Goal: Task Accomplishment & Management: Use online tool/utility

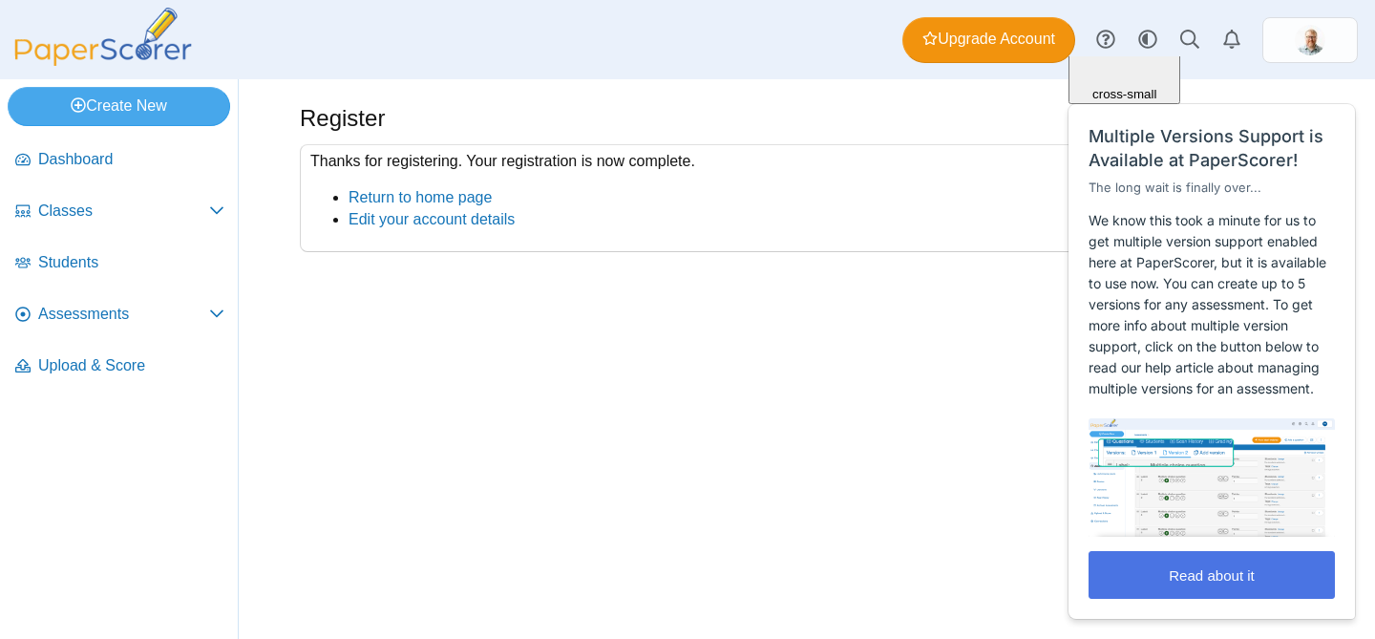
click at [1243, 572] on button "Read about it" at bounding box center [1212, 575] width 246 height 48
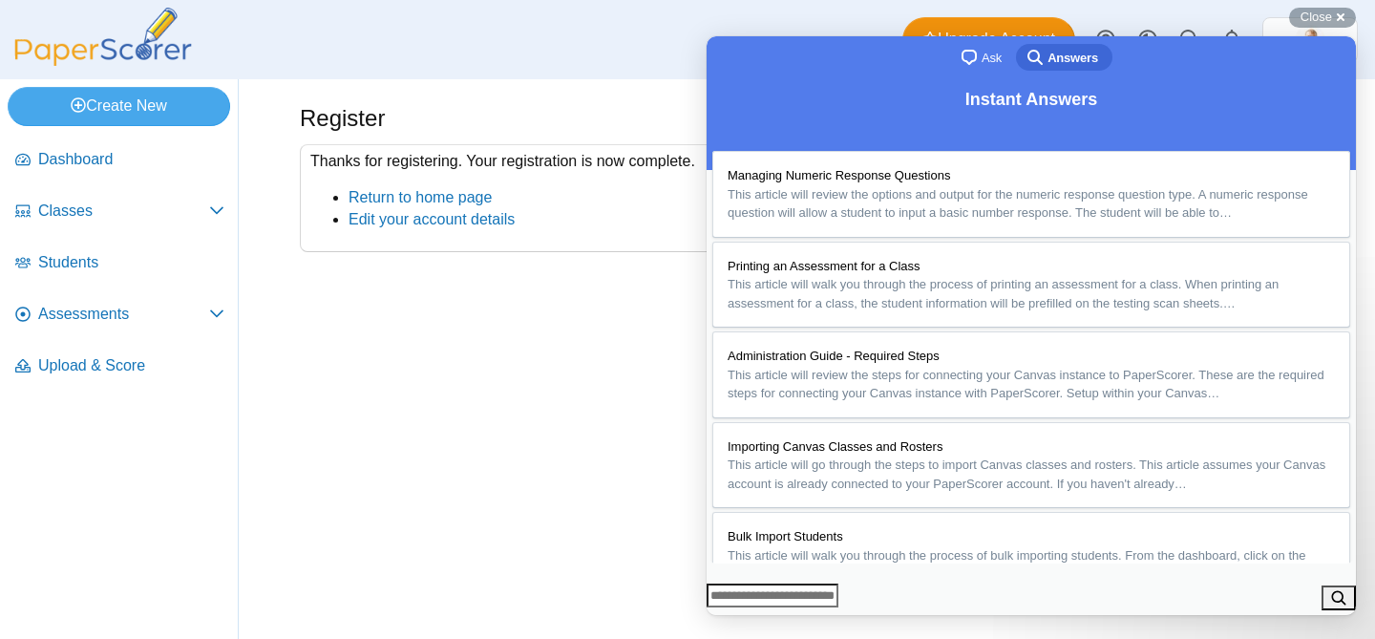
scroll to position [2133, 0]
click at [742, 616] on button "Close" at bounding box center [725, 628] width 34 height 25
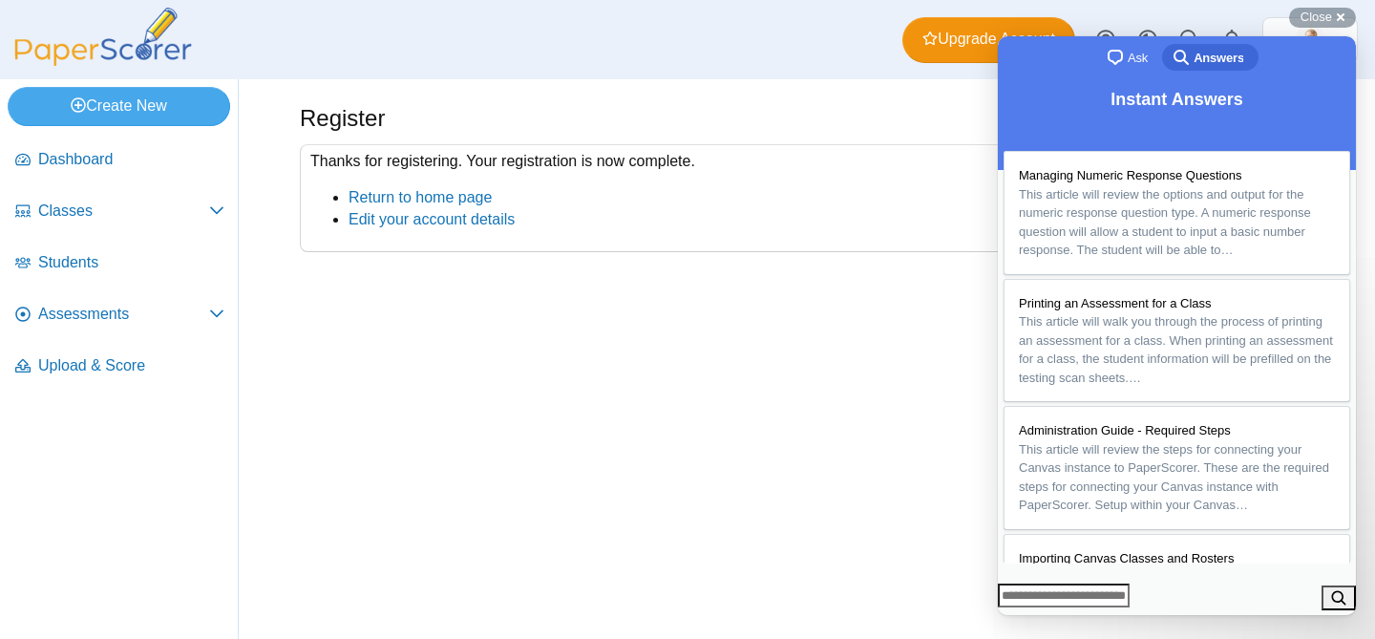
scroll to position [1975, 0]
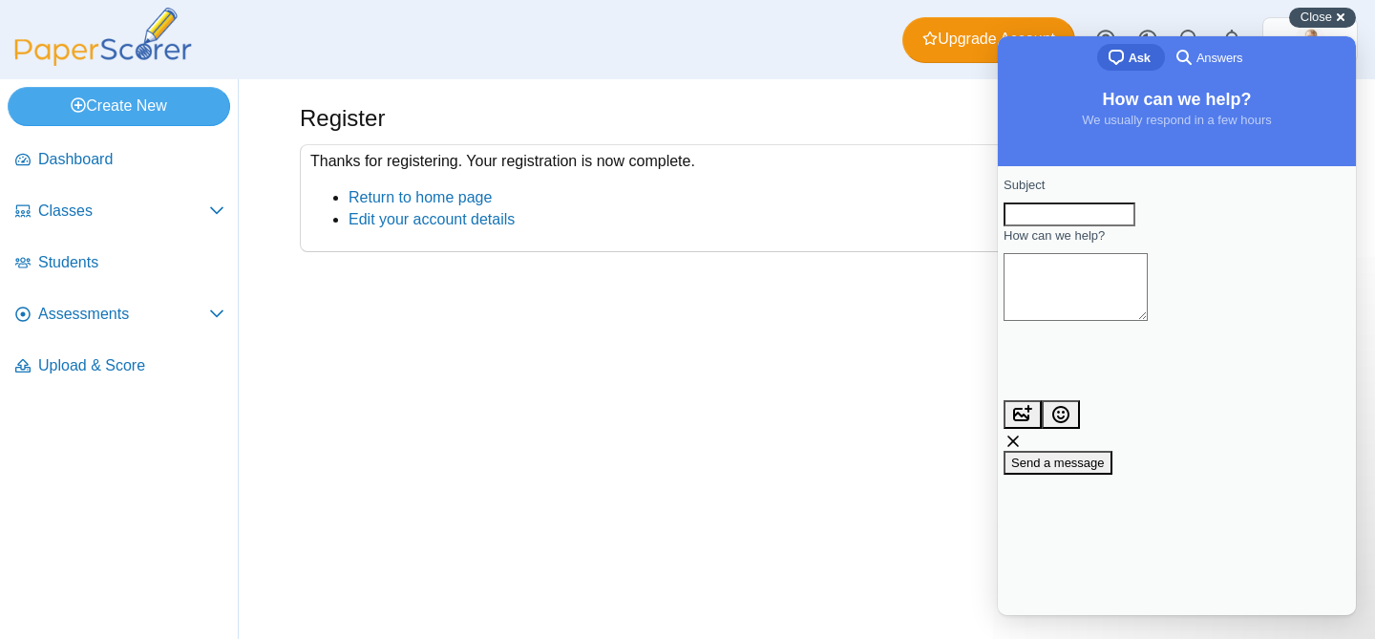
click at [1340, 12] on div "Close cross-small" at bounding box center [1322, 18] width 67 height 20
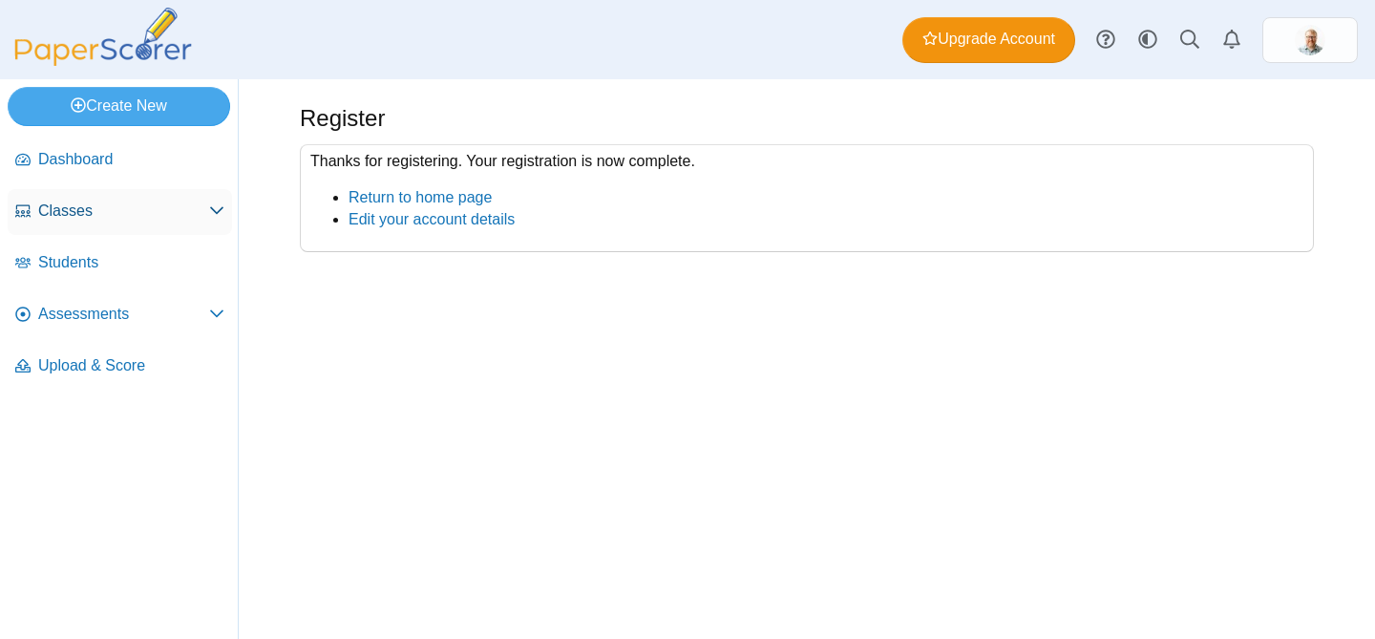
click at [213, 208] on icon at bounding box center [216, 209] width 15 height 15
click at [214, 359] on icon at bounding box center [216, 364] width 15 height 15
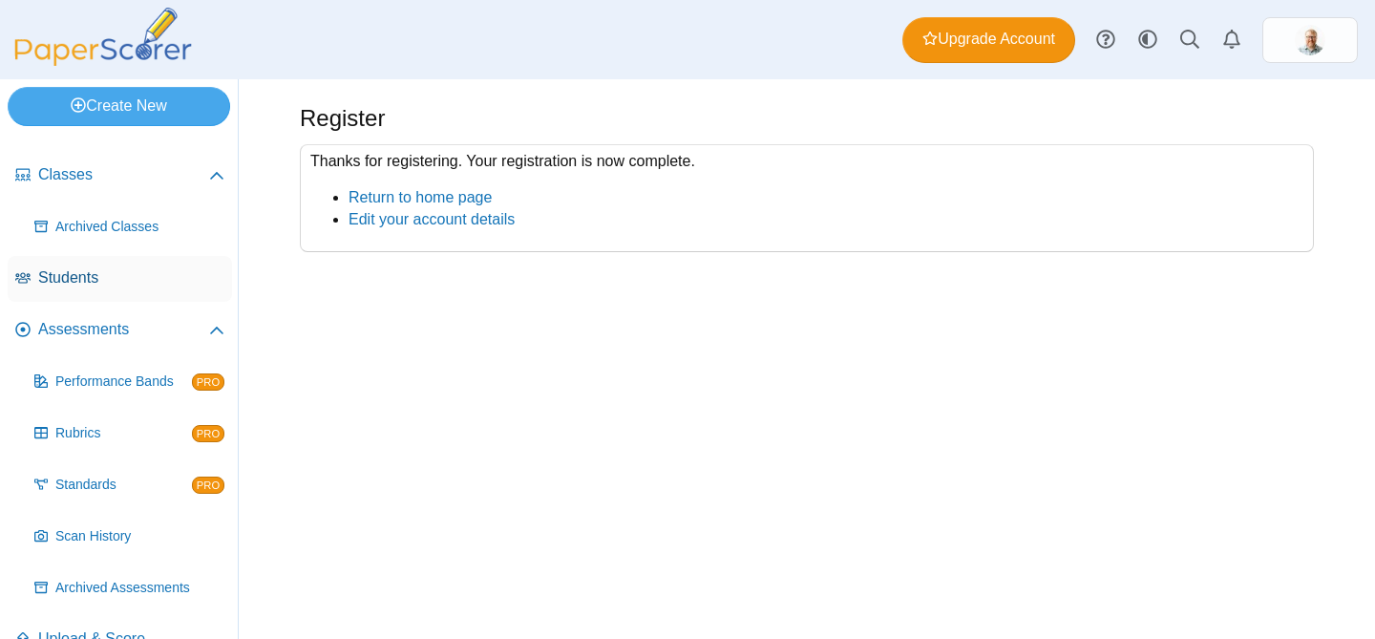
scroll to position [73, 0]
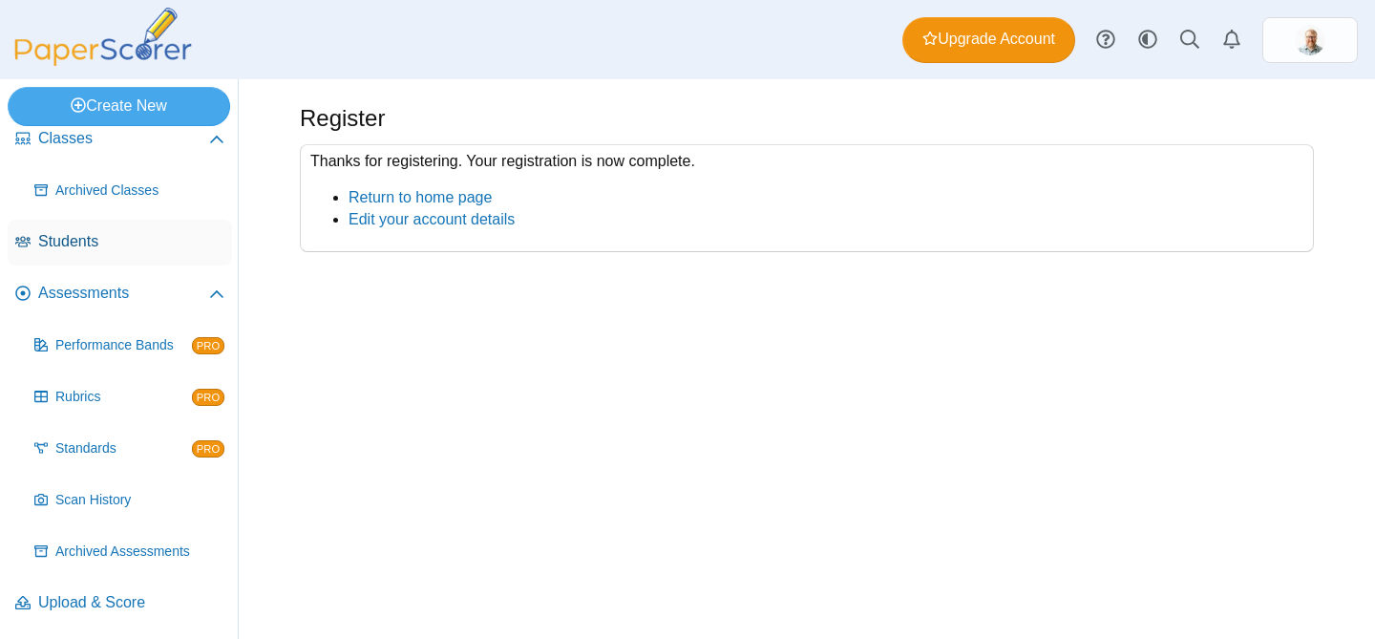
click at [93, 239] on span "Students" at bounding box center [131, 241] width 186 height 21
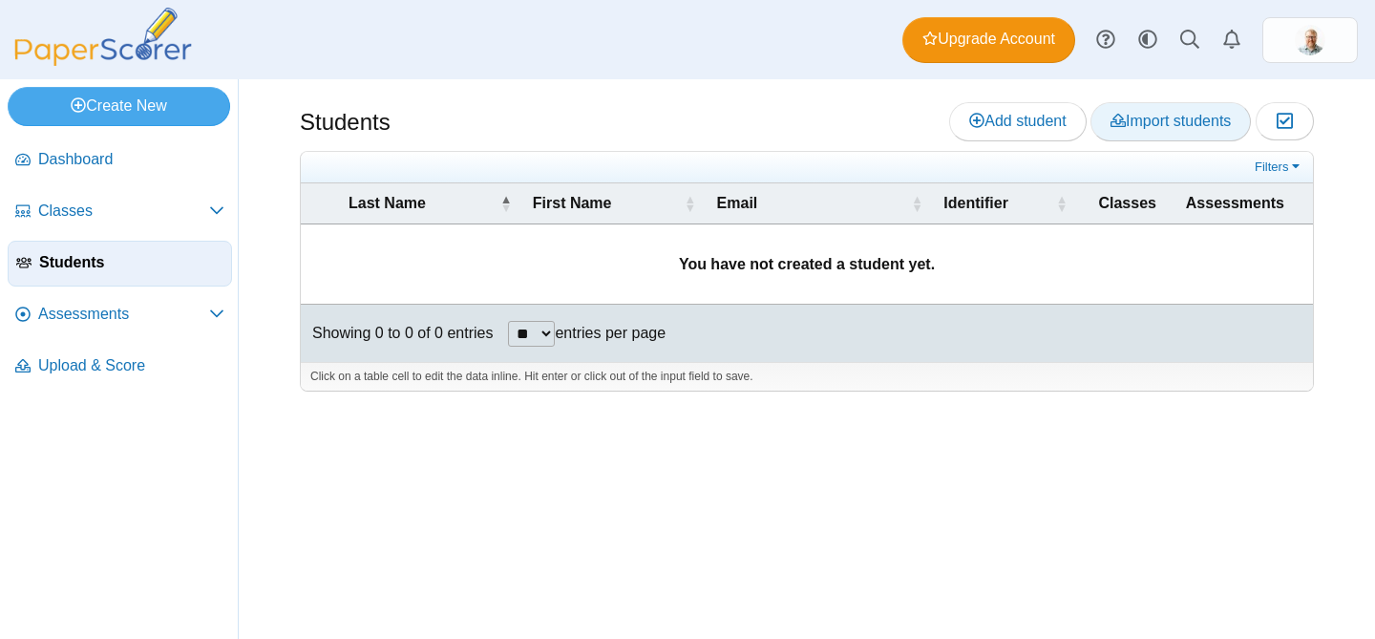
click at [1141, 124] on span "Import students" at bounding box center [1171, 121] width 120 height 16
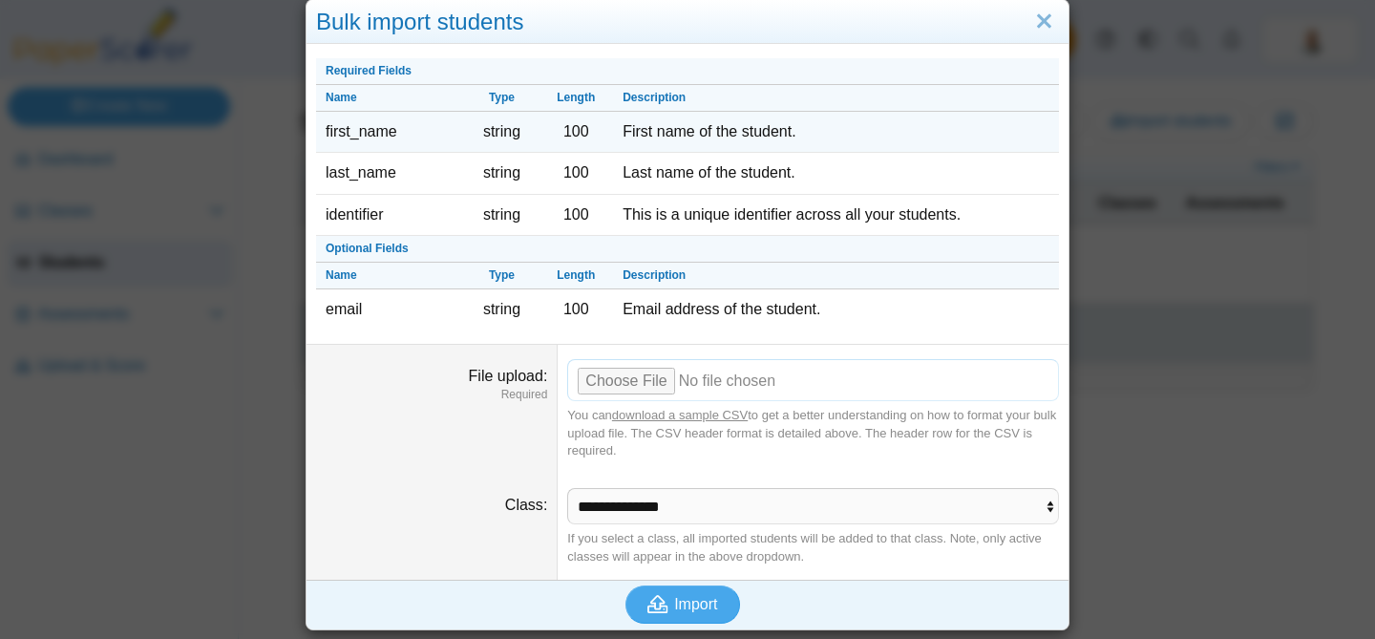
scroll to position [29, 0]
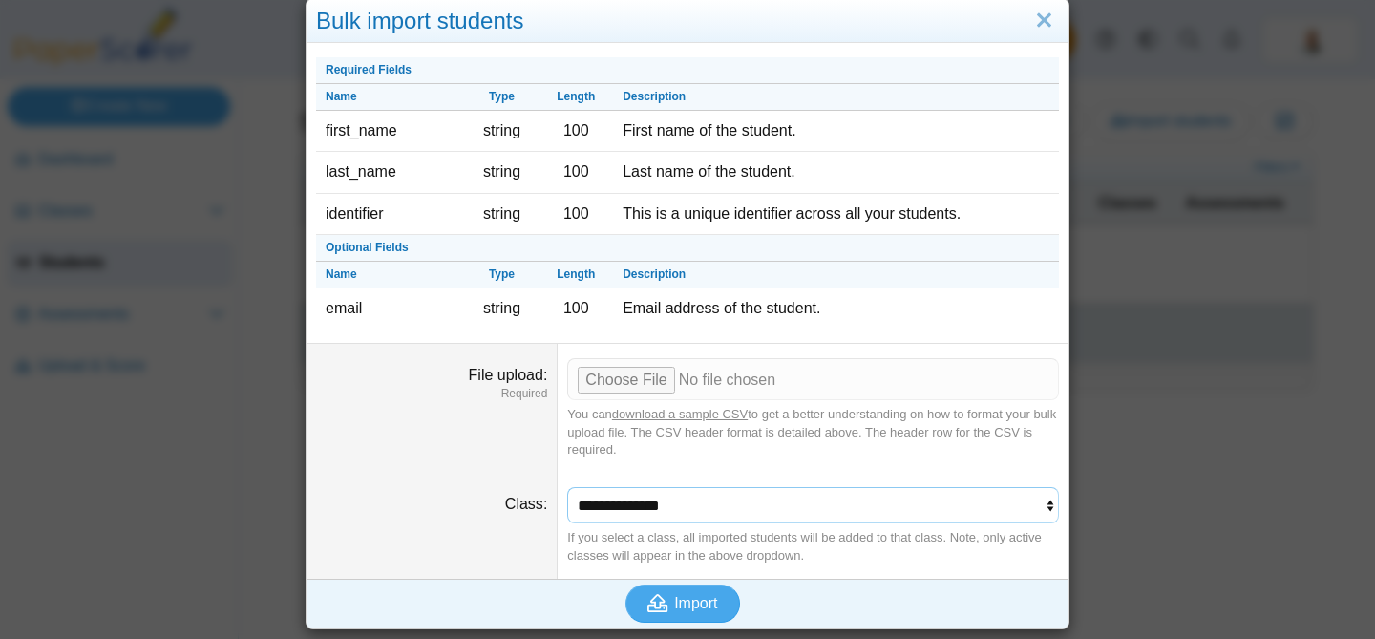
click at [1007, 496] on select "**********" at bounding box center [813, 505] width 492 height 36
click at [567, 487] on select "**********" at bounding box center [813, 505] width 492 height 36
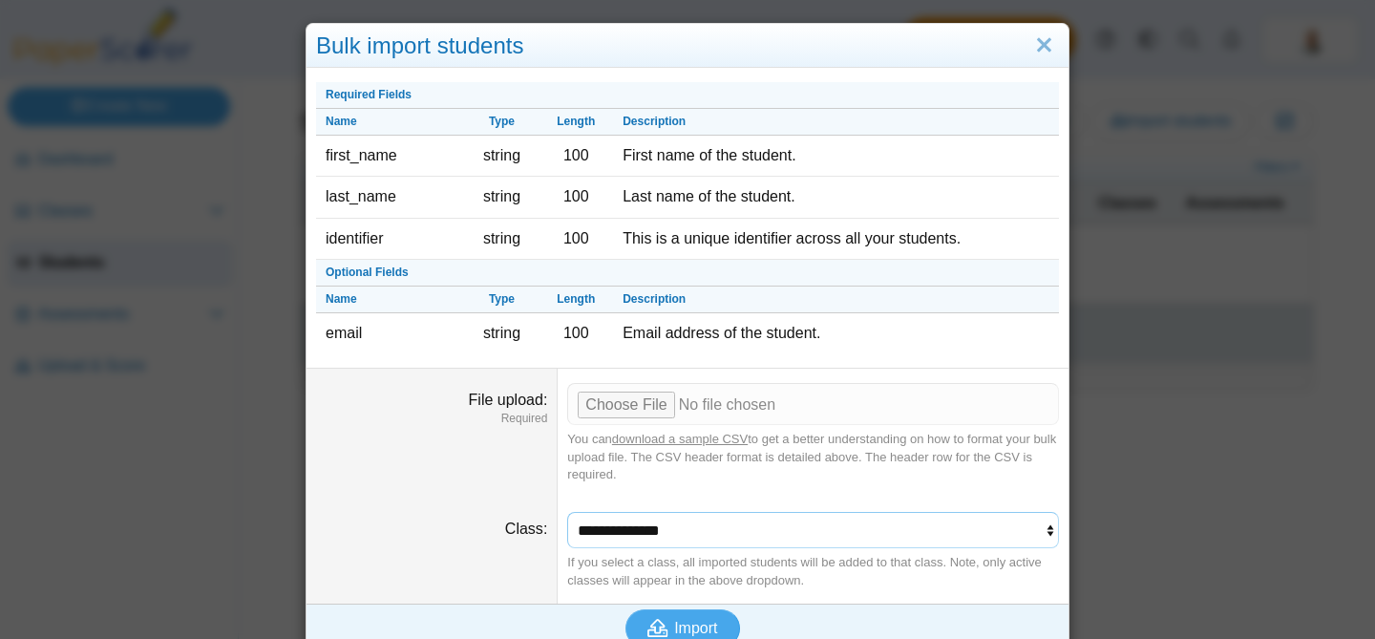
scroll to position [0, 0]
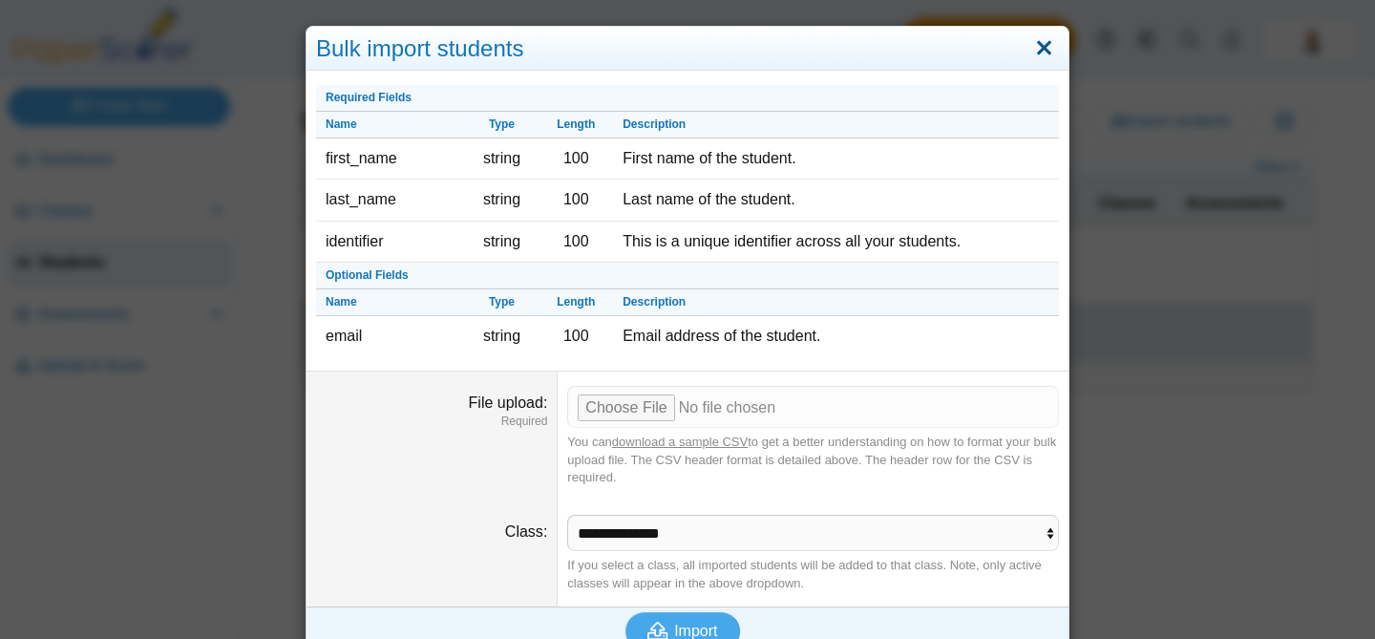
click at [1050, 42] on link "Close" at bounding box center [1045, 48] width 30 height 32
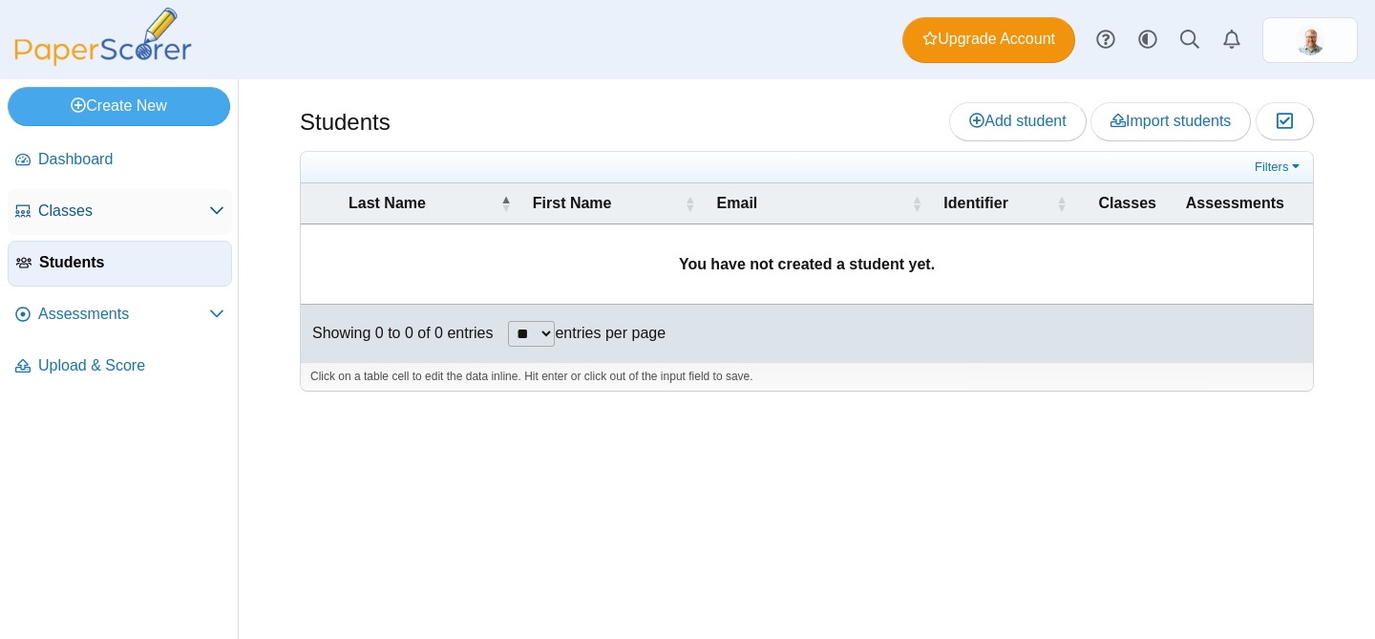
click at [222, 207] on icon at bounding box center [216, 209] width 15 height 15
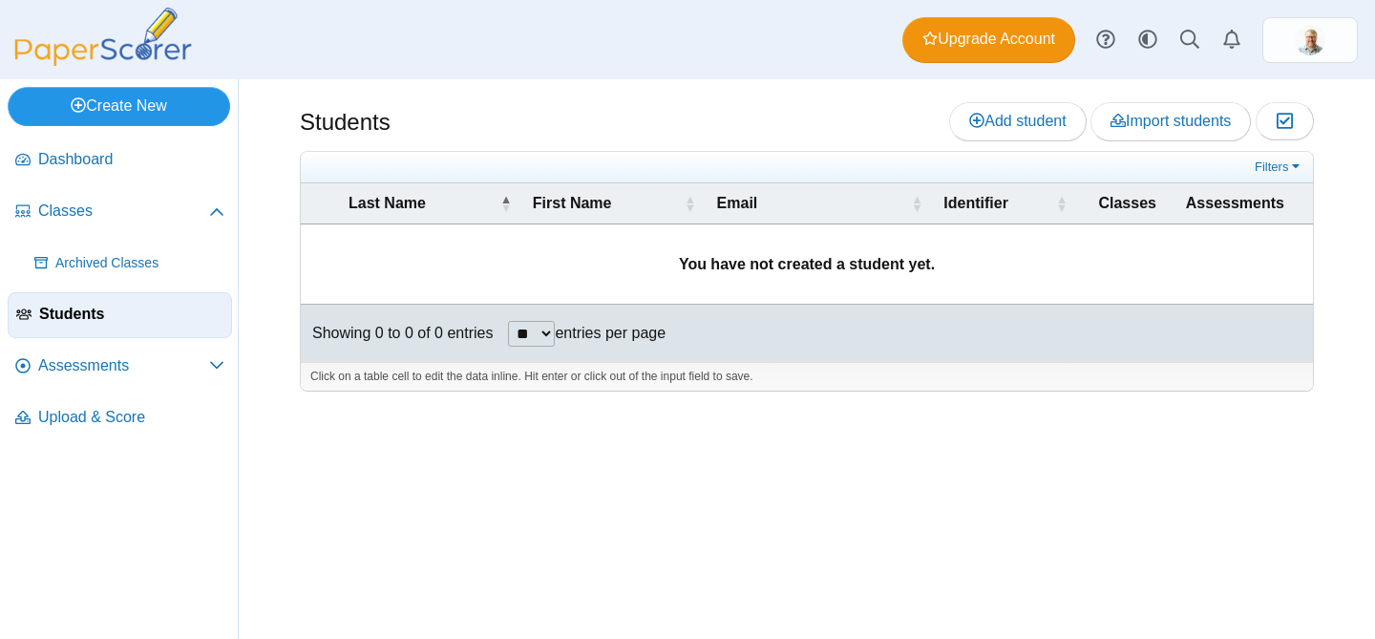
click at [175, 113] on link "Create New" at bounding box center [119, 106] width 223 height 38
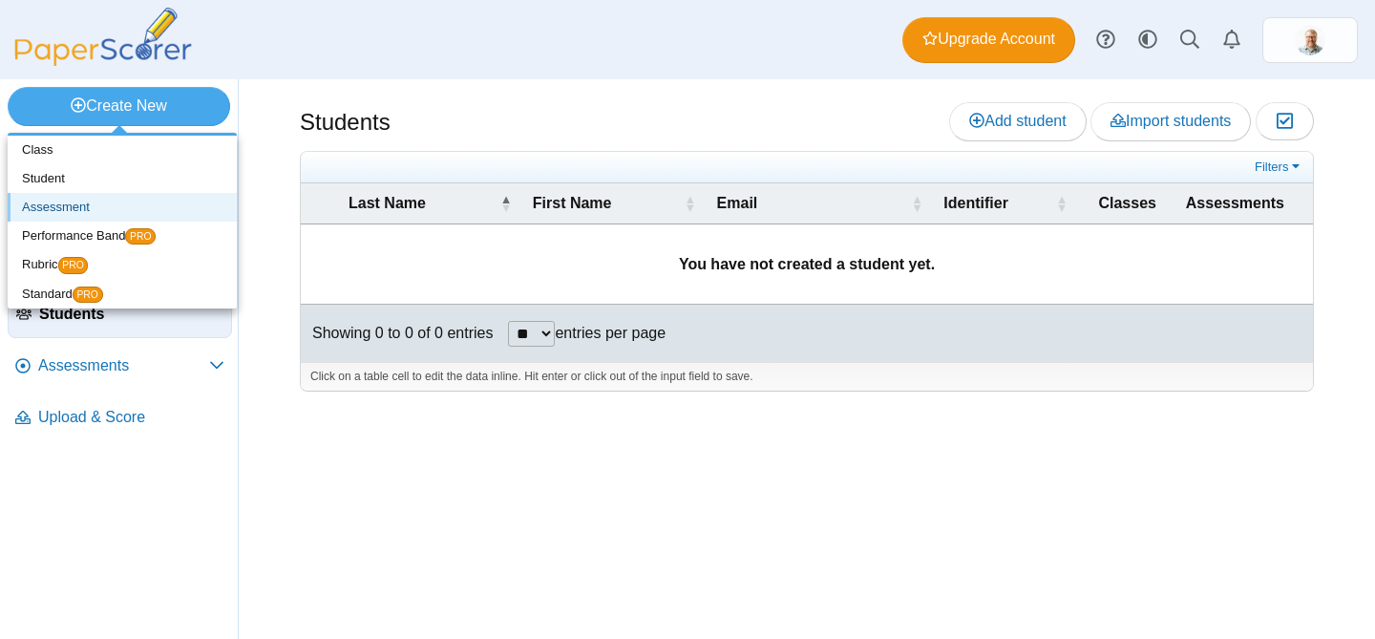
click at [139, 202] on link "Assessment" at bounding box center [122, 207] width 229 height 29
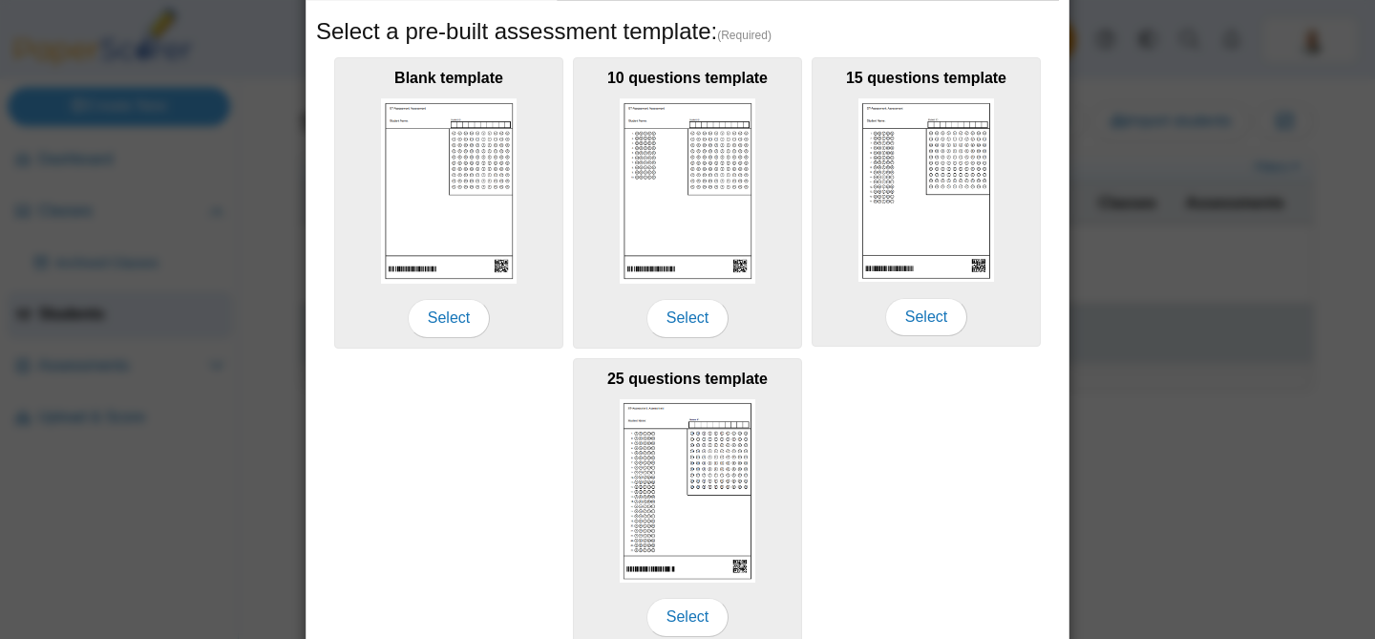
scroll to position [308, 0]
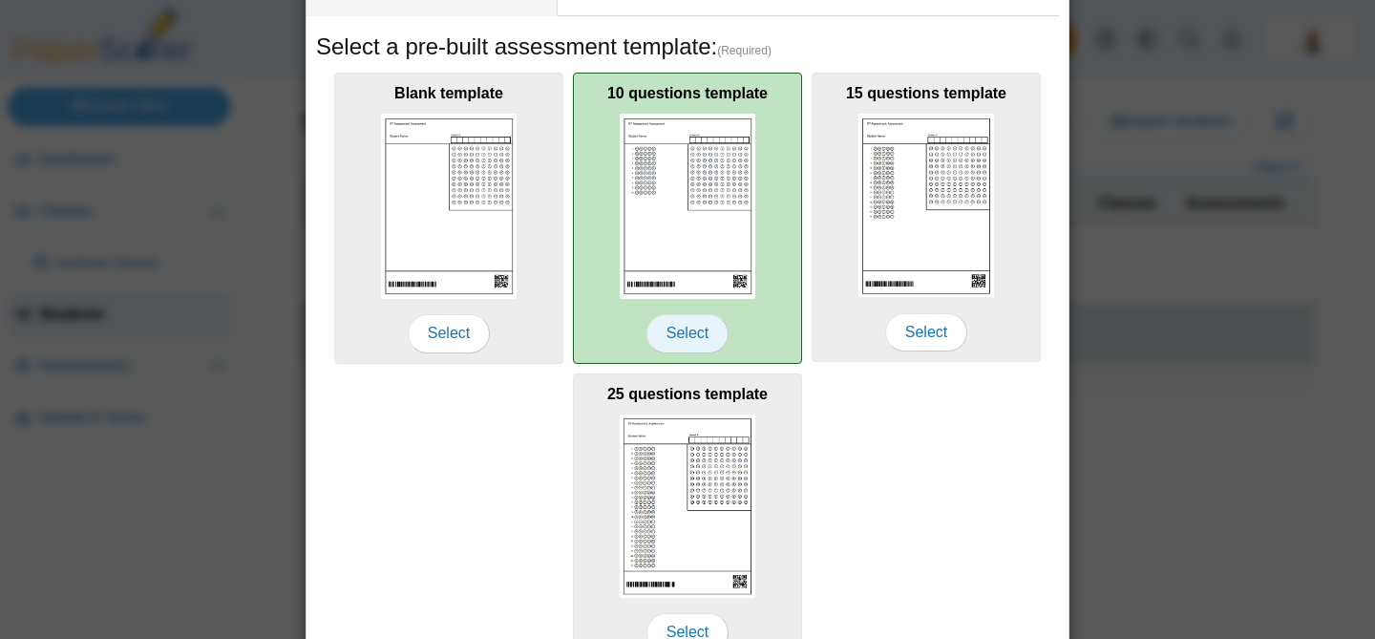
click at [691, 334] on span "Select" at bounding box center [688, 333] width 82 height 38
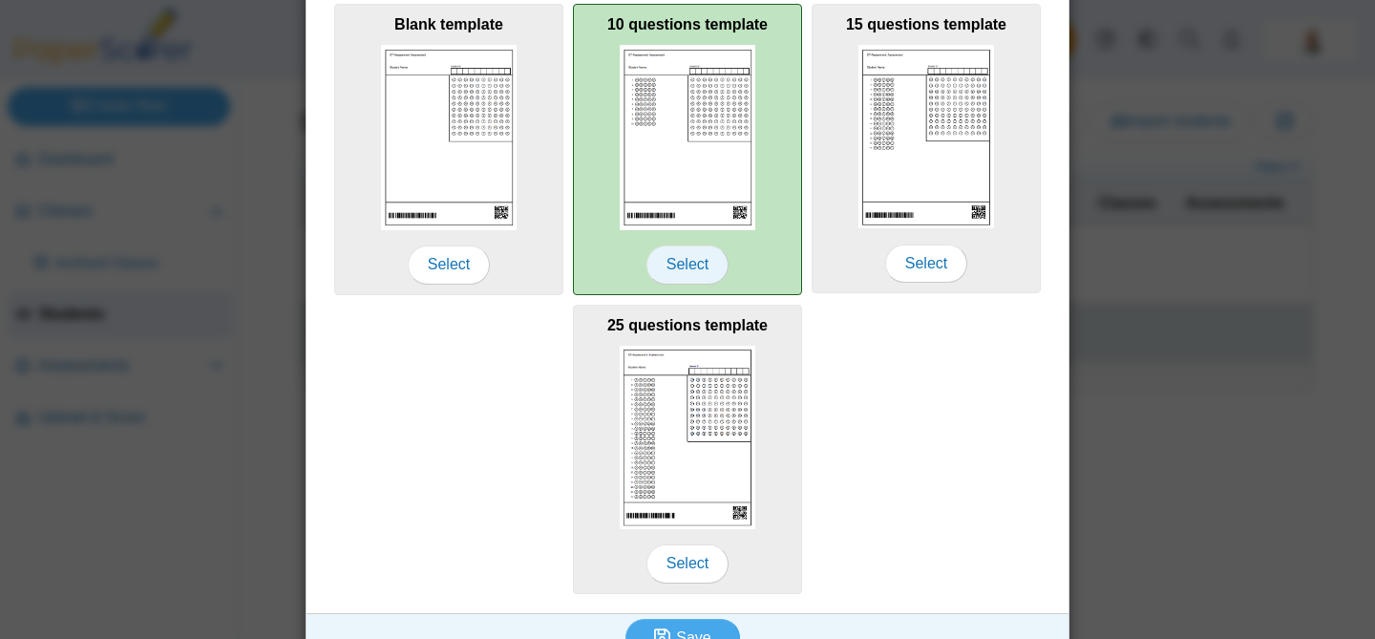
scroll to position [411, 0]
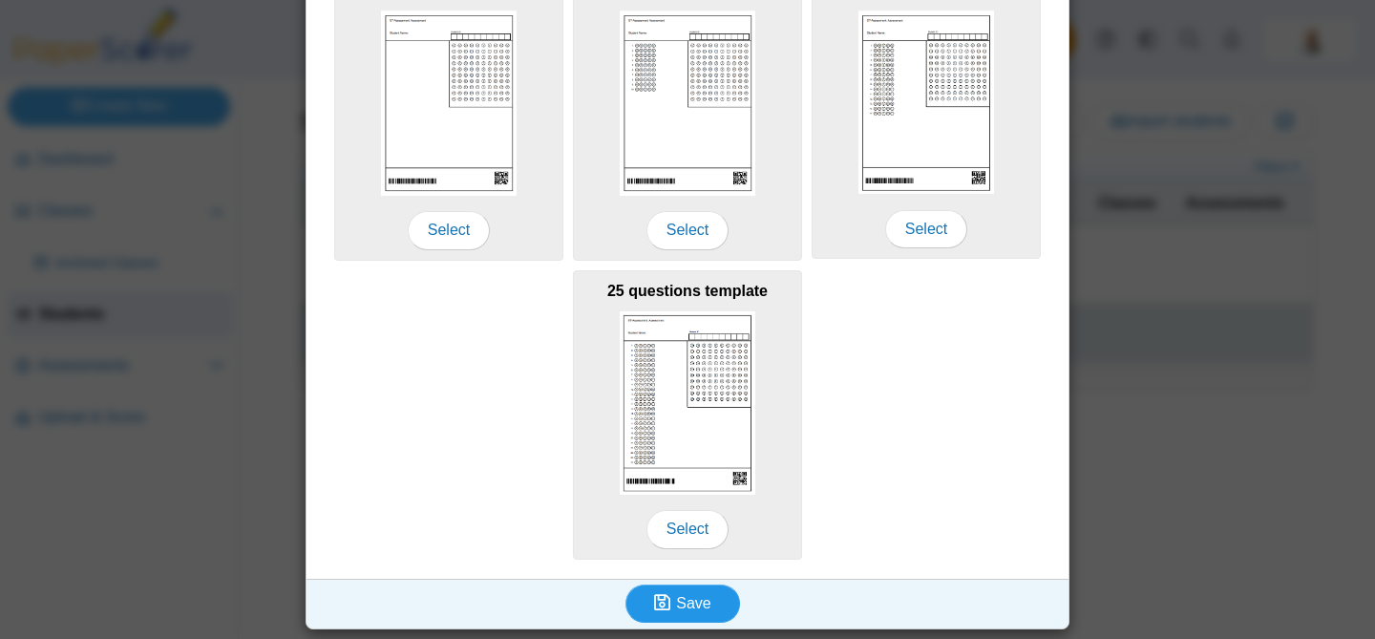
click at [689, 606] on span "Save" at bounding box center [693, 603] width 34 height 16
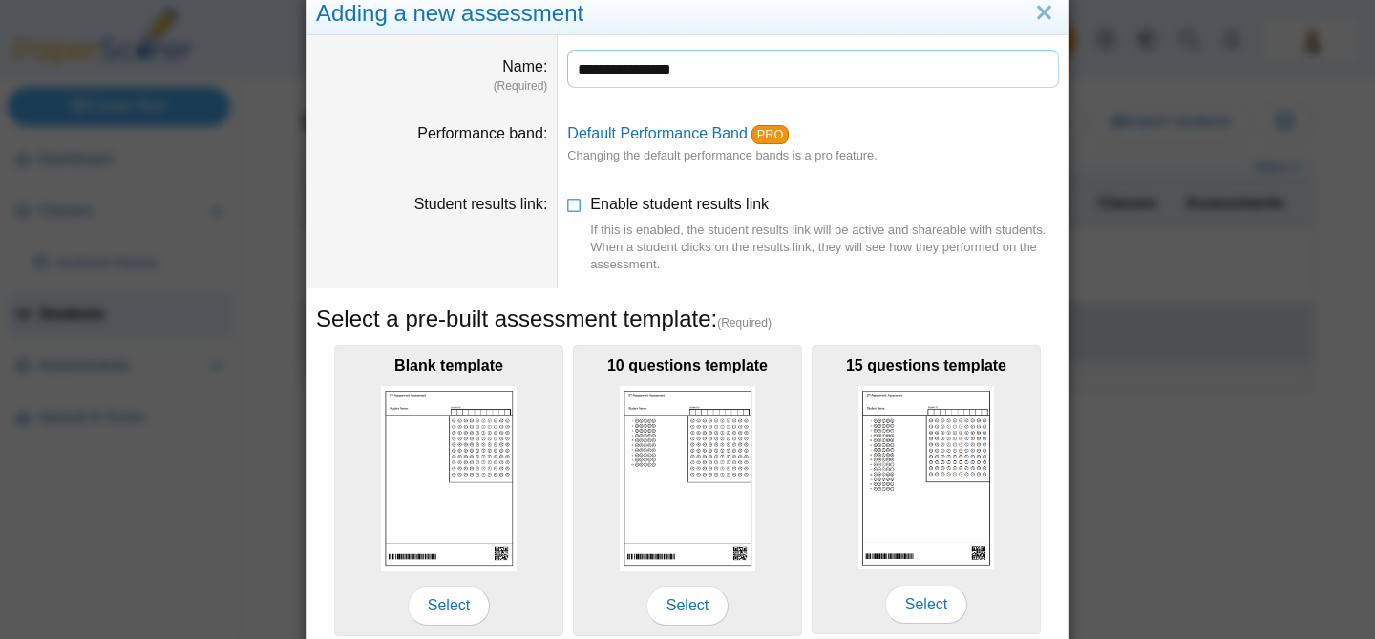
scroll to position [0, 0]
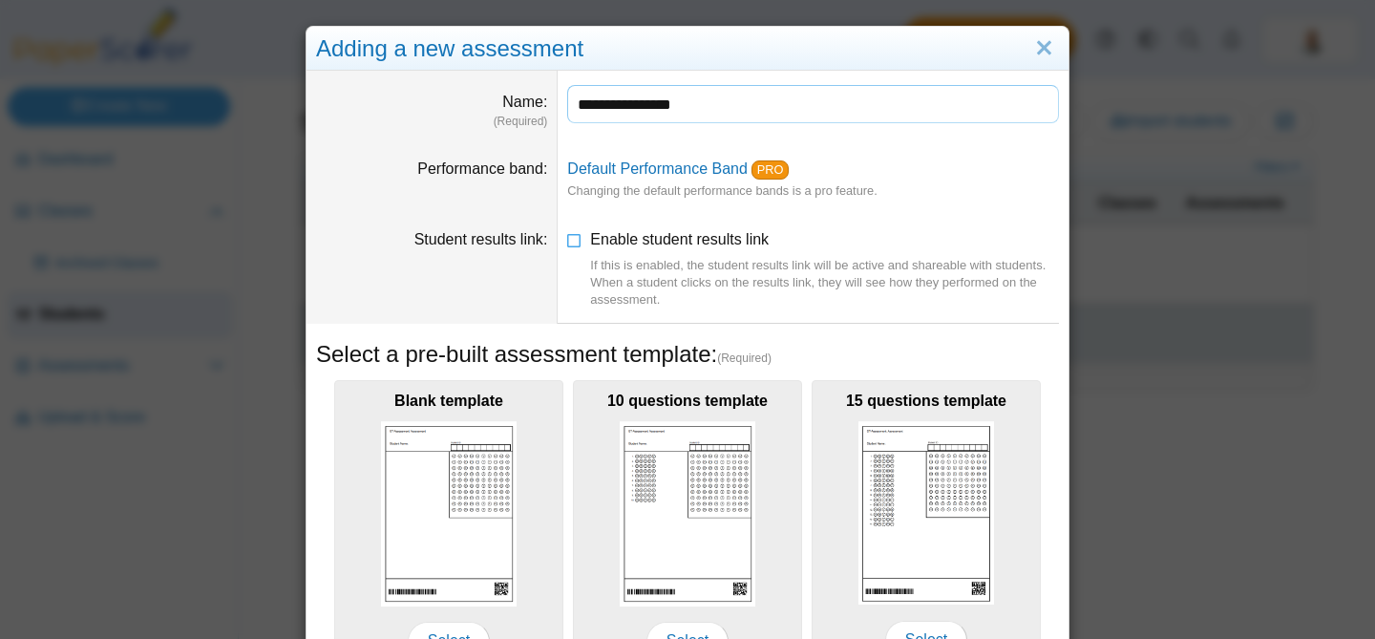
drag, startPoint x: 714, startPoint y: 108, endPoint x: 565, endPoint y: 98, distance: 149.3
click at [565, 98] on dd "**********" at bounding box center [813, 107] width 511 height 73
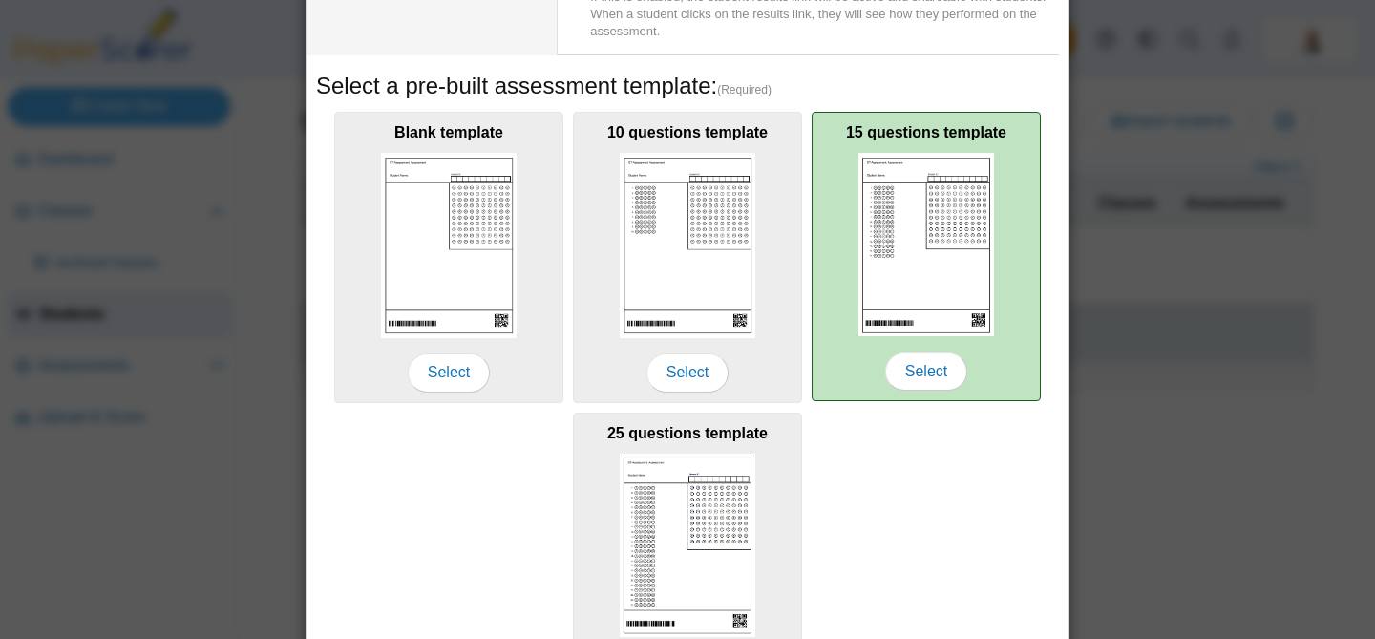
scroll to position [279, 0]
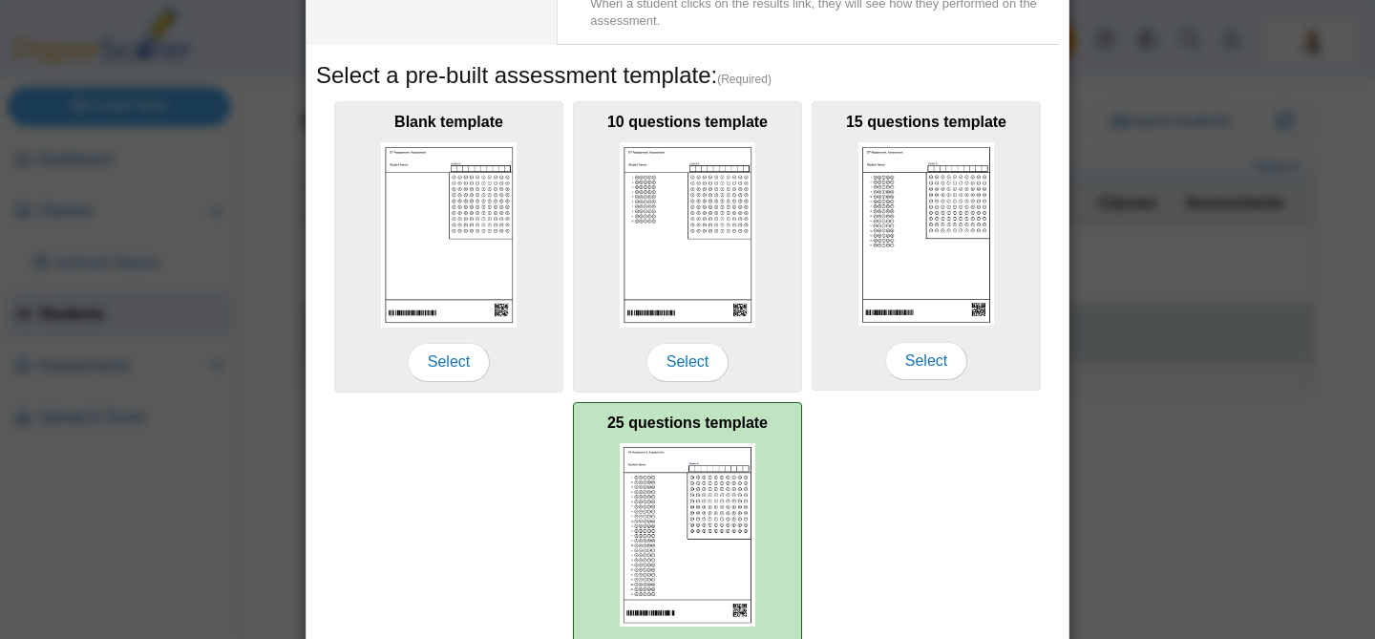
type input "**********"
click at [764, 481] on div "25 questions template Select" at bounding box center [687, 546] width 229 height 289
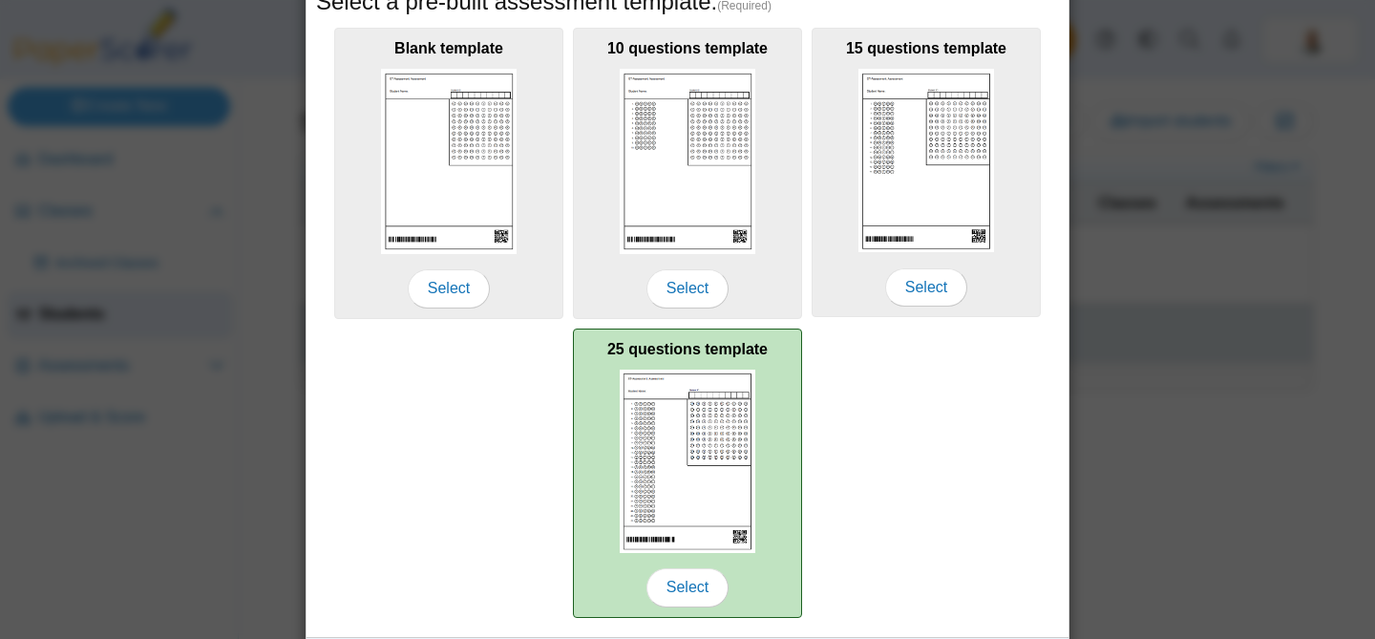
scroll to position [411, 0]
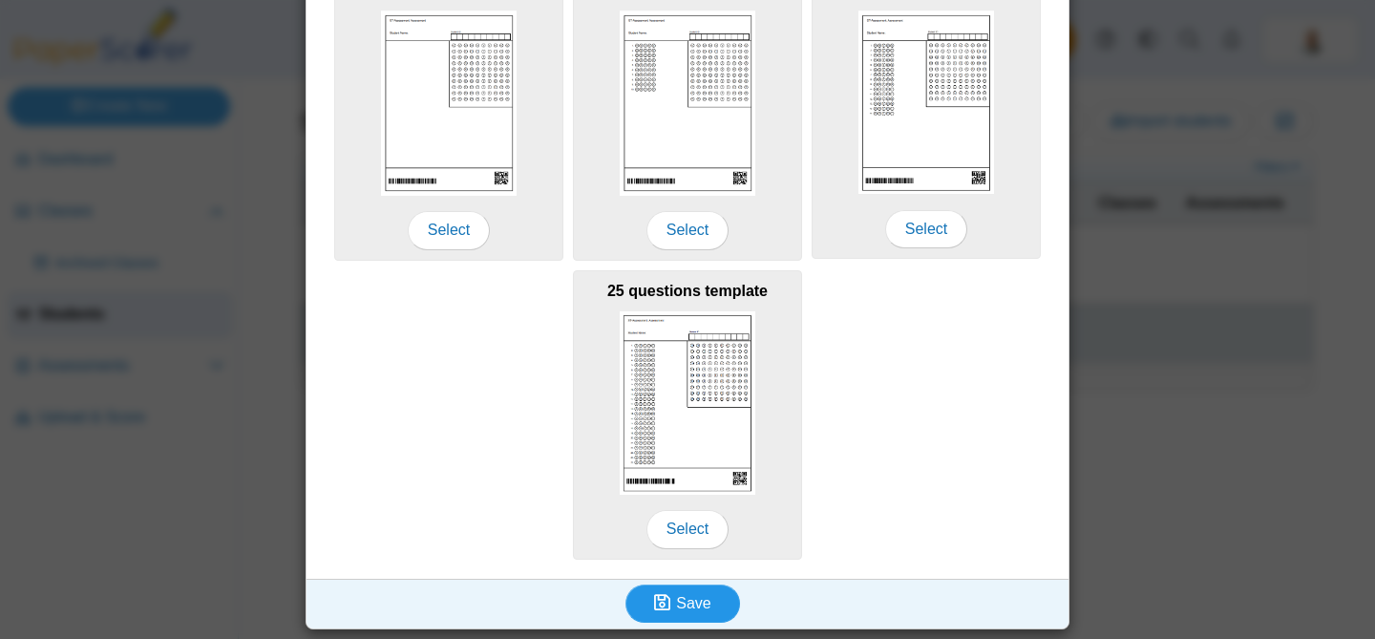
click at [704, 602] on span "Save" at bounding box center [693, 603] width 34 height 16
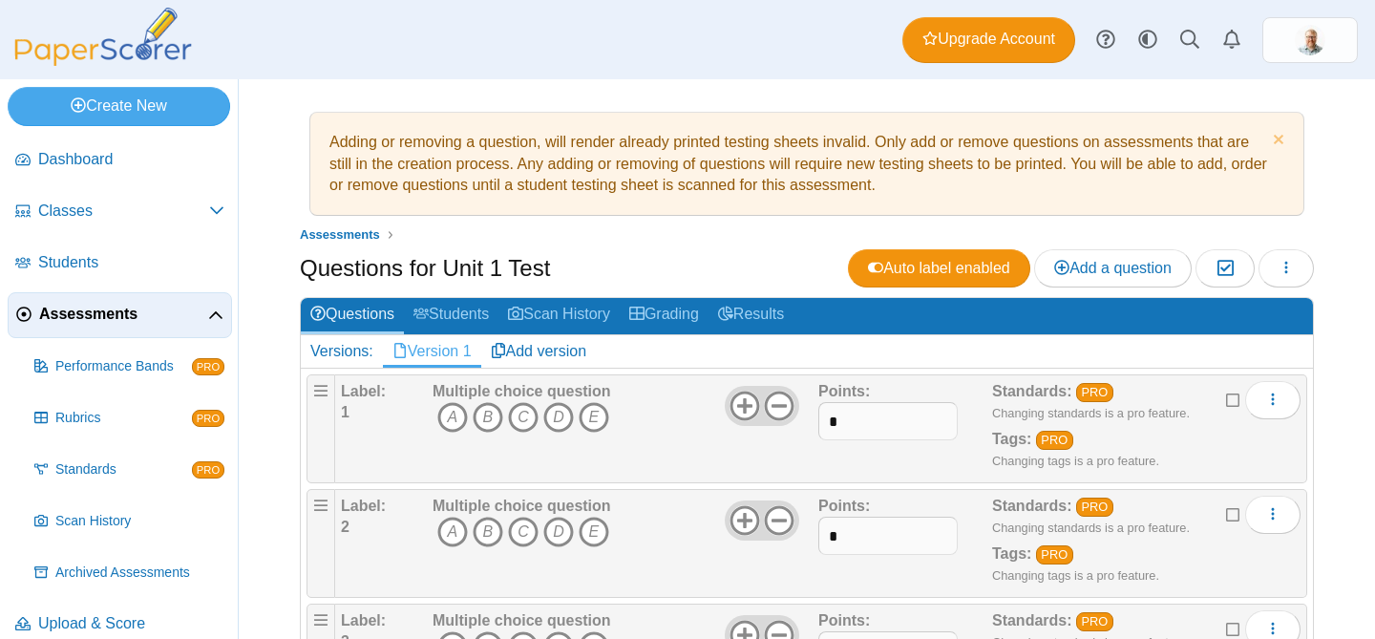
scroll to position [8, 0]
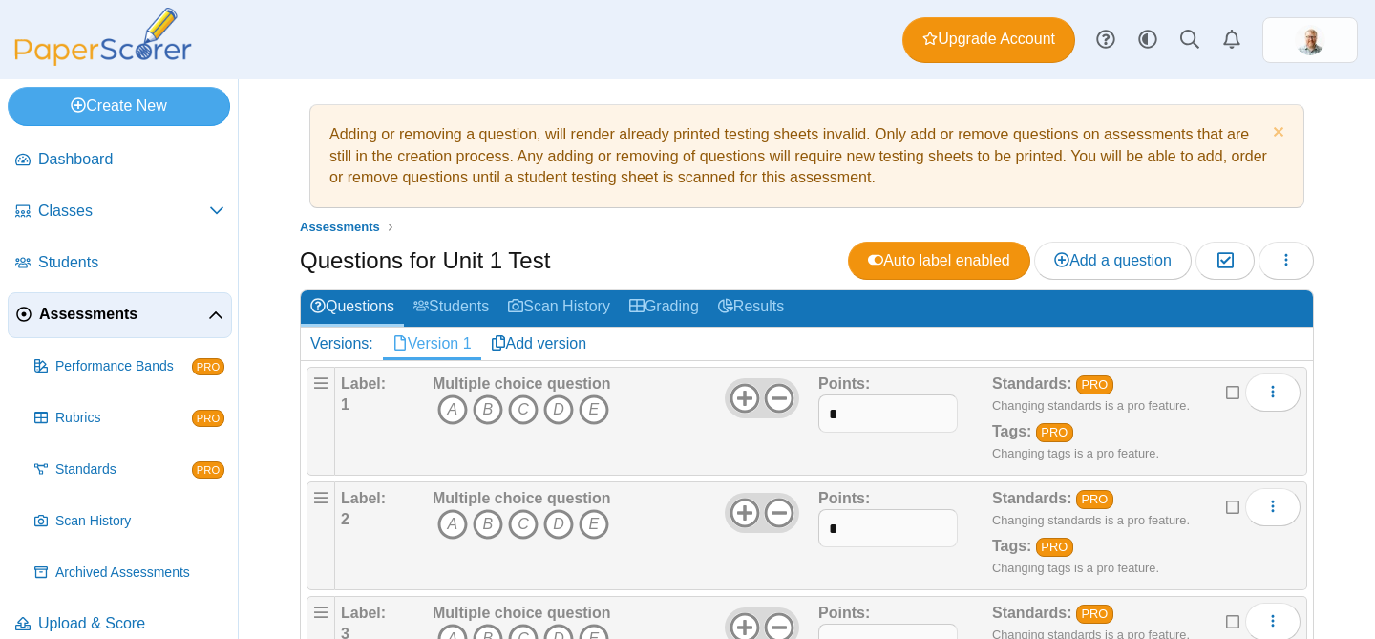
click at [359, 385] on b "Label:" at bounding box center [363, 383] width 45 height 16
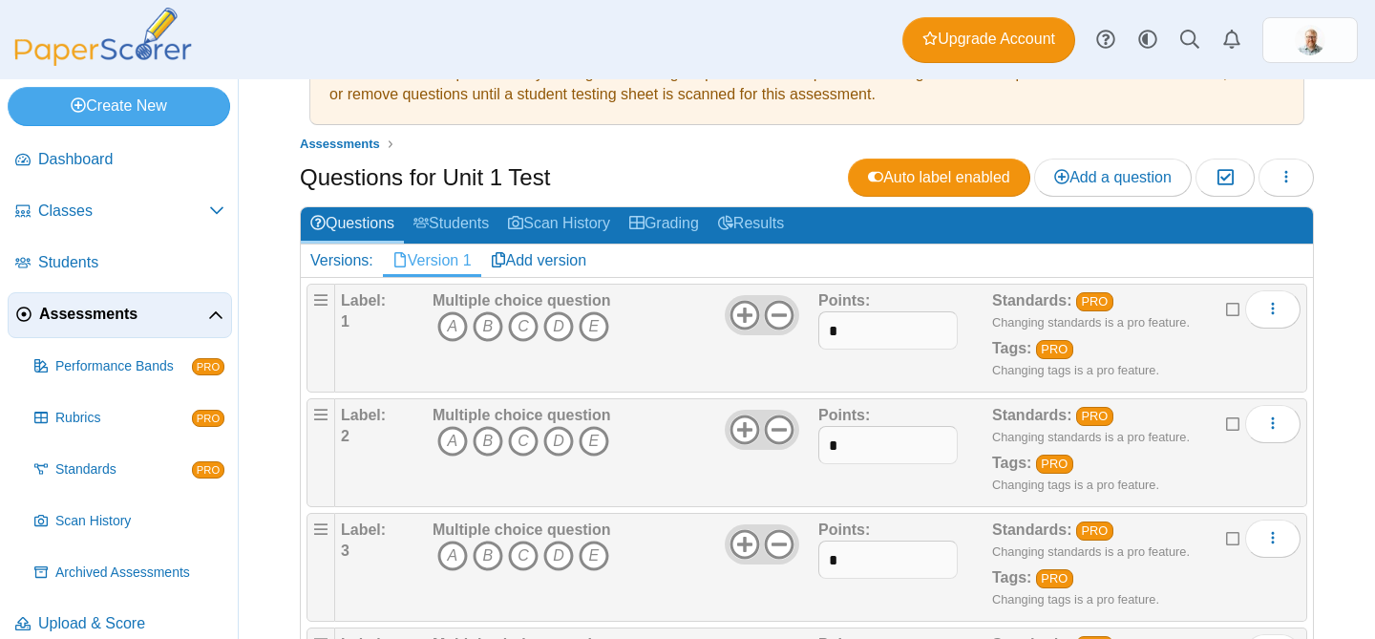
scroll to position [0, 0]
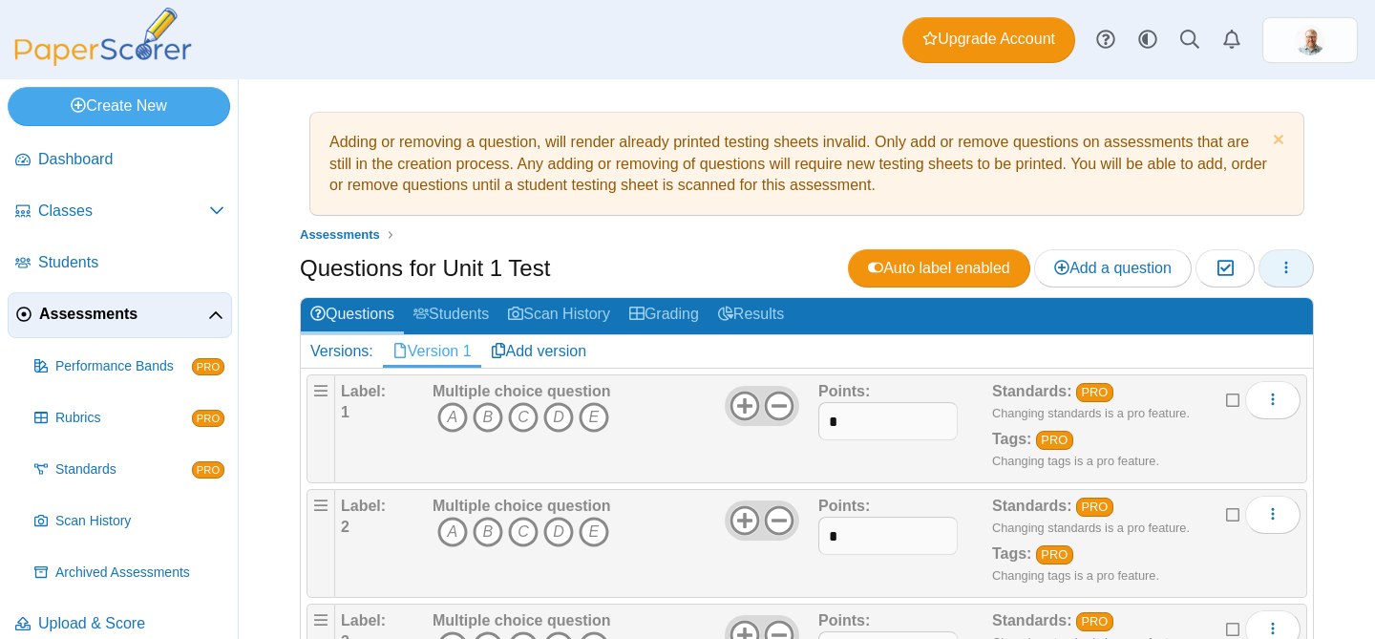
click at [1289, 282] on button "button" at bounding box center [1286, 268] width 55 height 38
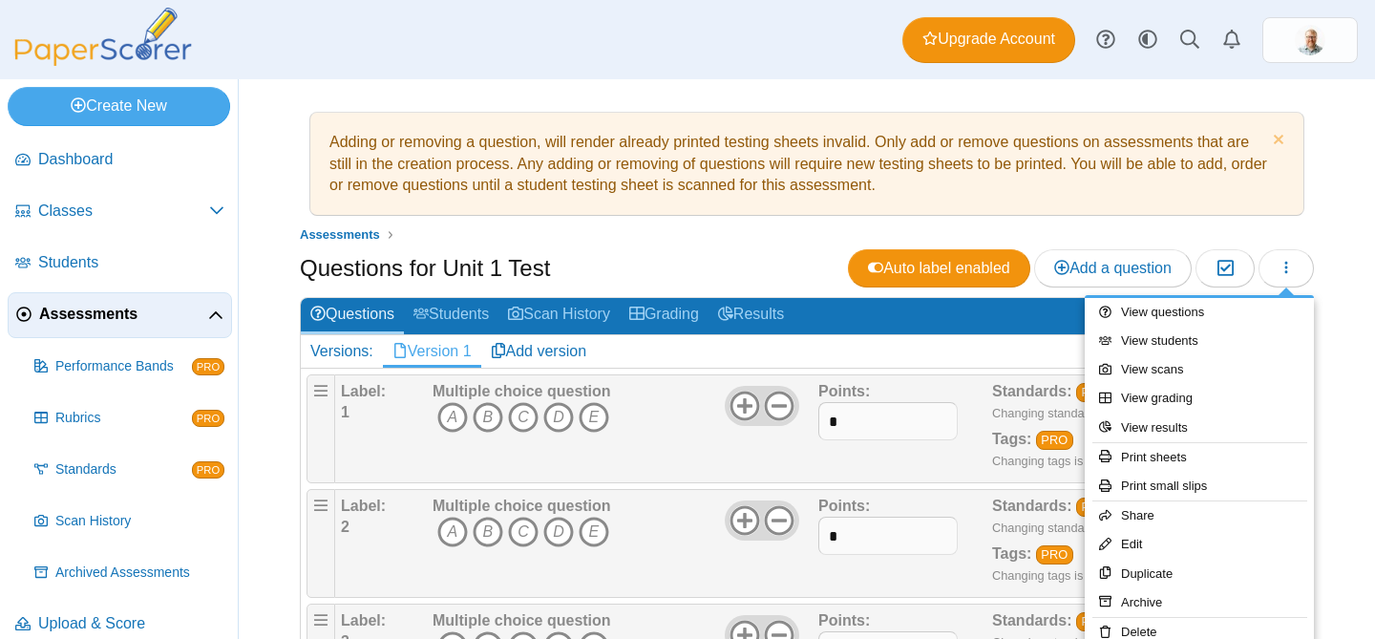
click at [1348, 263] on div "Adding or removing a question, will render already printed testing sheets inval…" at bounding box center [807, 359] width 1137 height 560
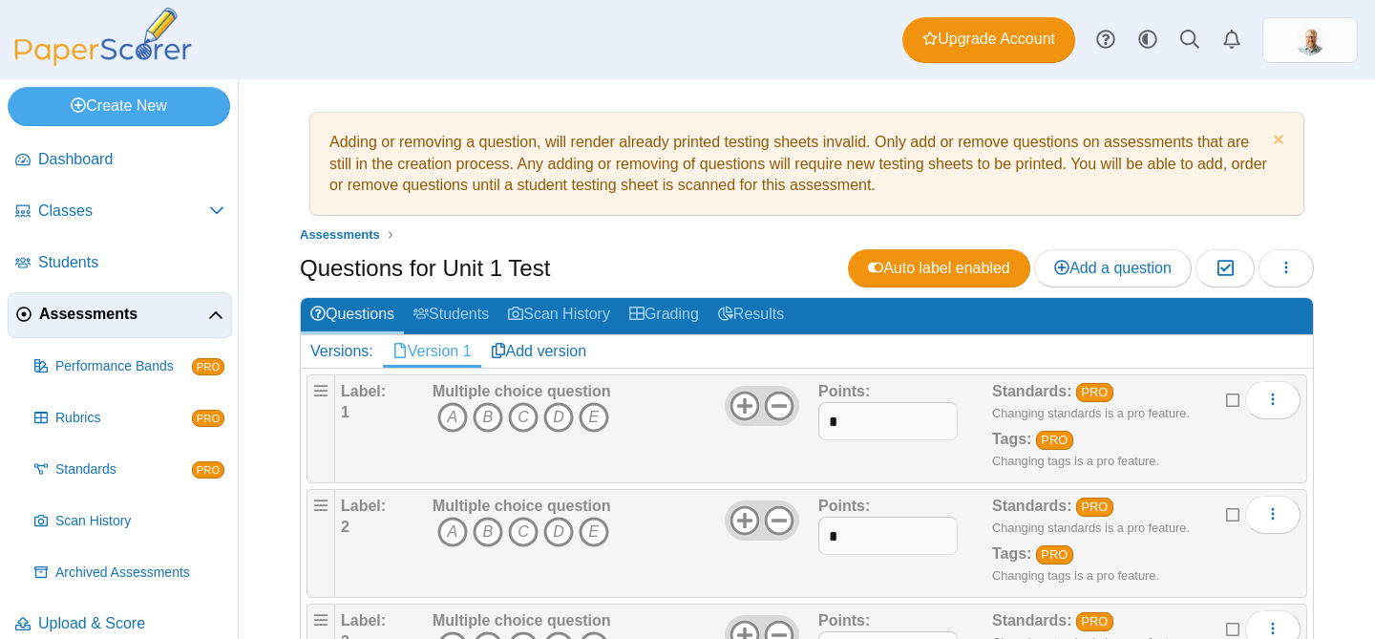
scroll to position [21, 0]
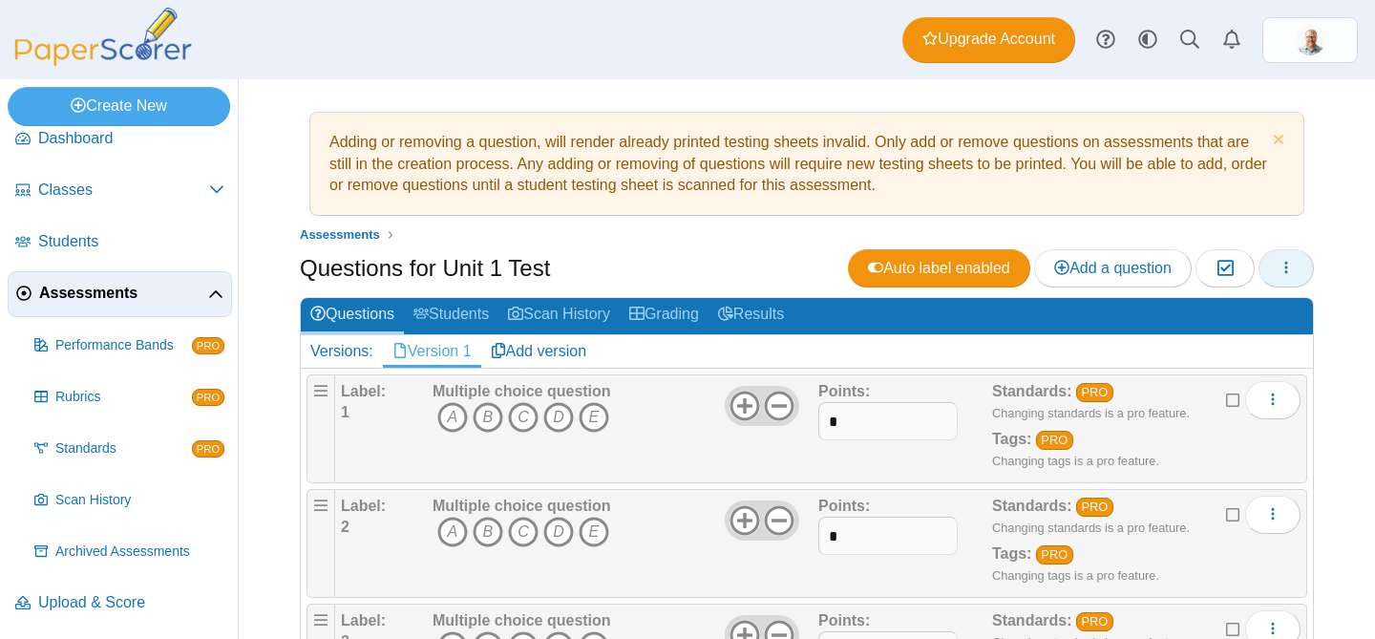
click at [1275, 266] on button "button" at bounding box center [1286, 268] width 55 height 38
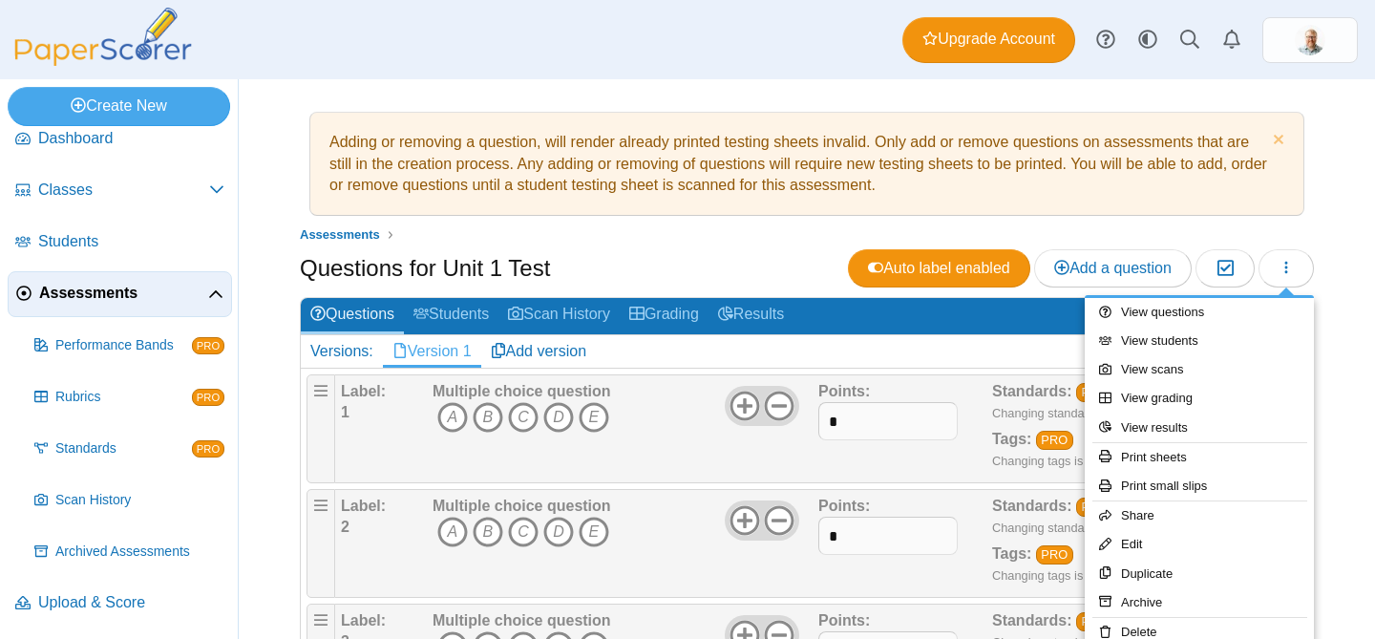
click at [735, 262] on div "Questions for Unit 1 Test Auto label enabled Add a question Moderation 0" at bounding box center [807, 270] width 1014 height 43
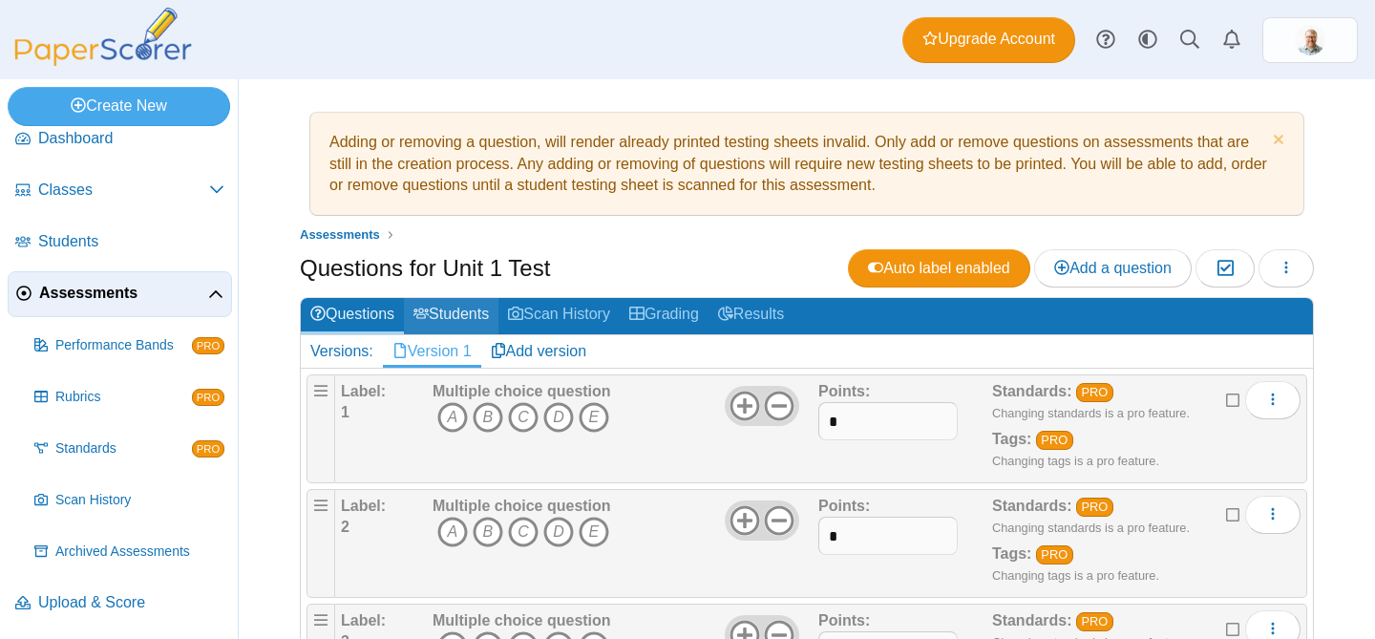
click at [473, 308] on link "Students" at bounding box center [451, 315] width 95 height 35
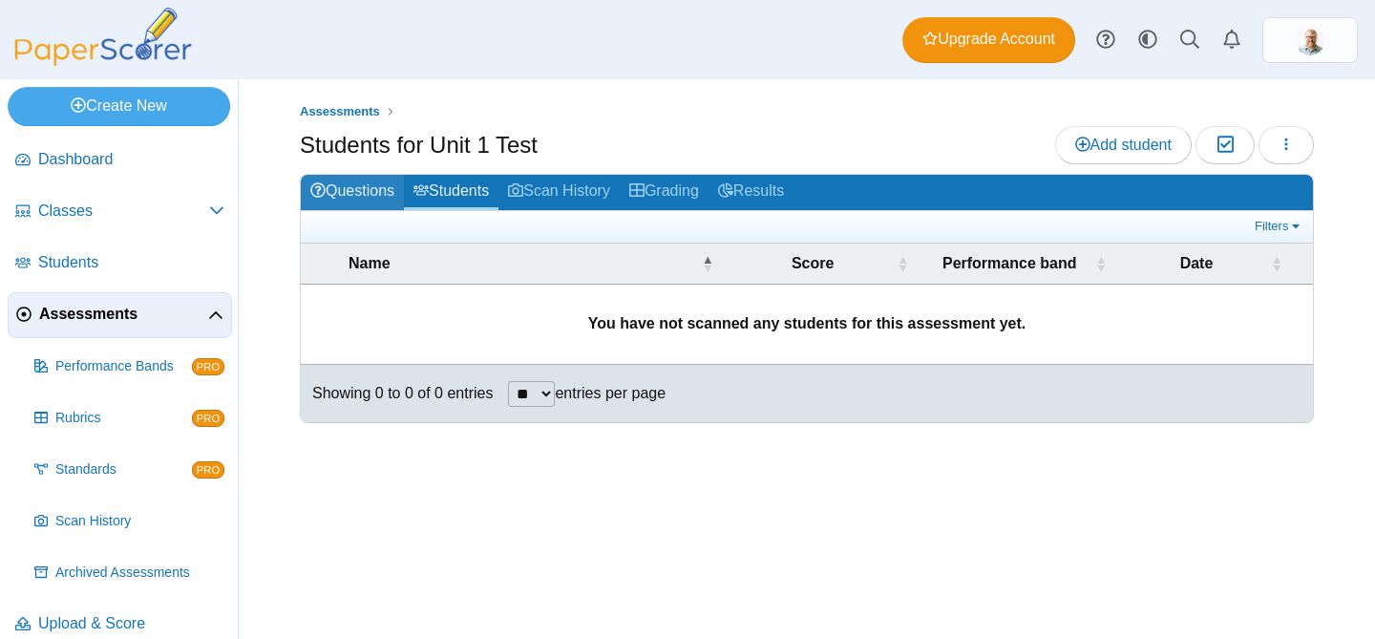
click at [347, 191] on link "Questions" at bounding box center [352, 192] width 103 height 35
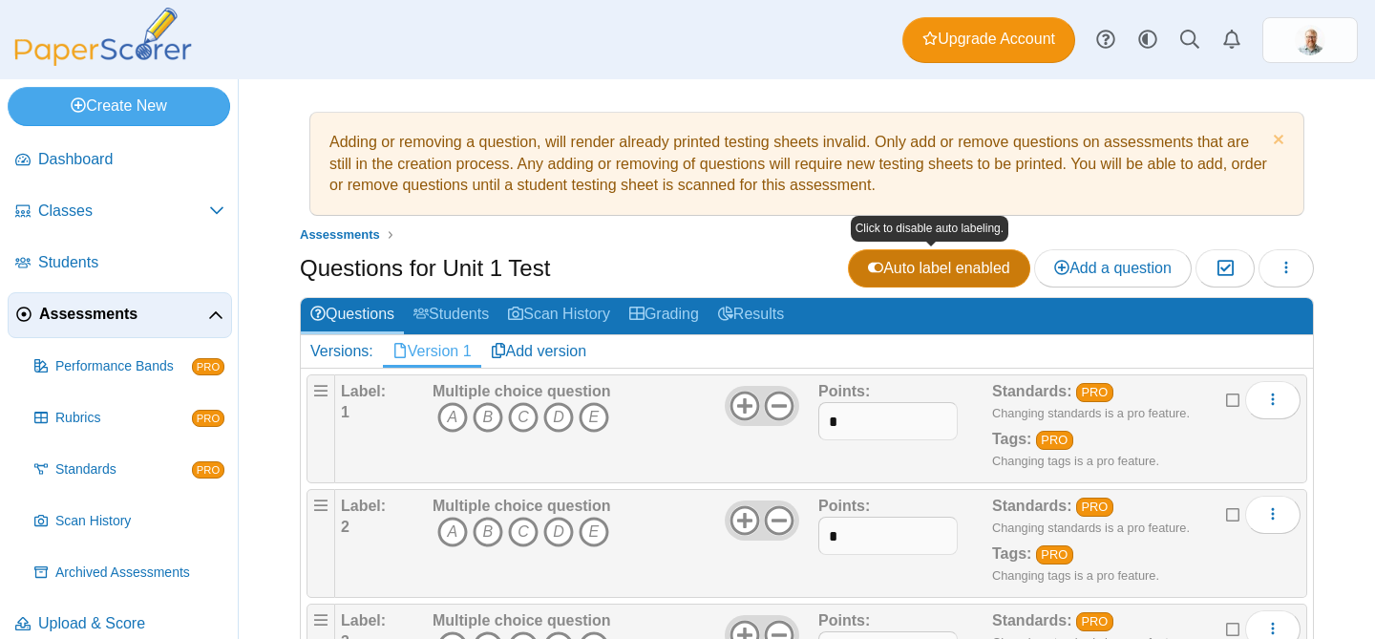
click at [954, 268] on span "Auto label enabled" at bounding box center [939, 268] width 142 height 16
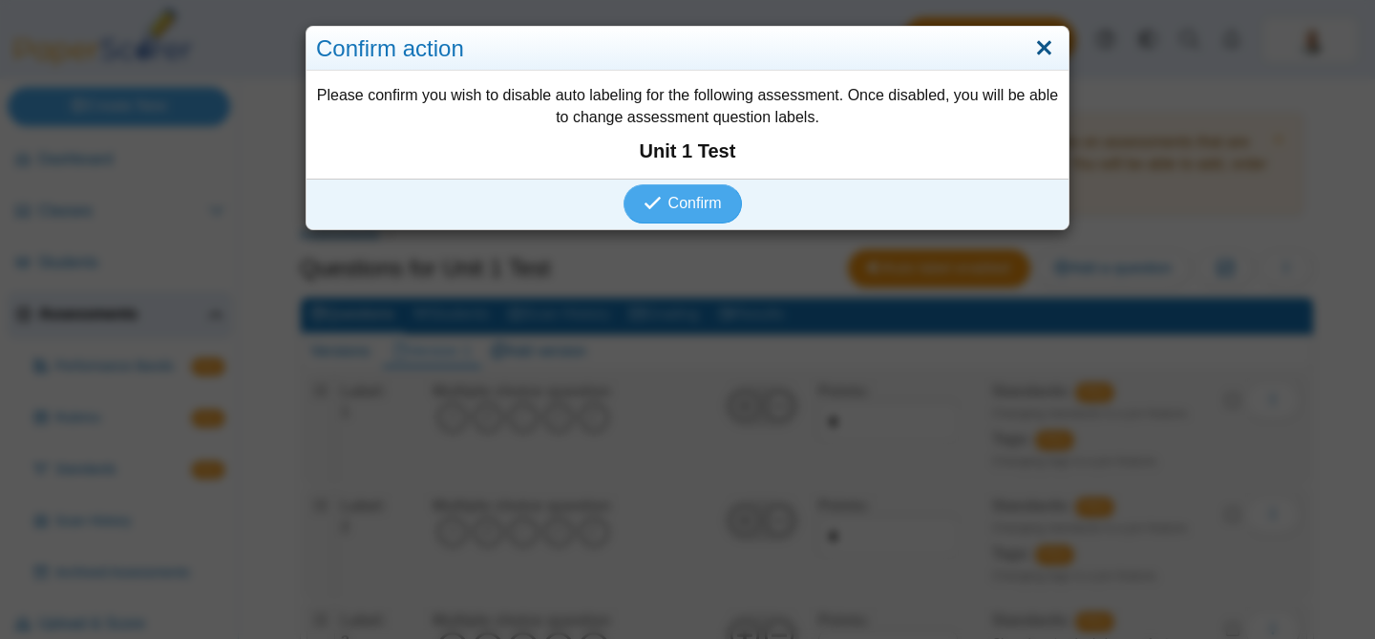
click at [1041, 49] on link "Close" at bounding box center [1045, 48] width 30 height 32
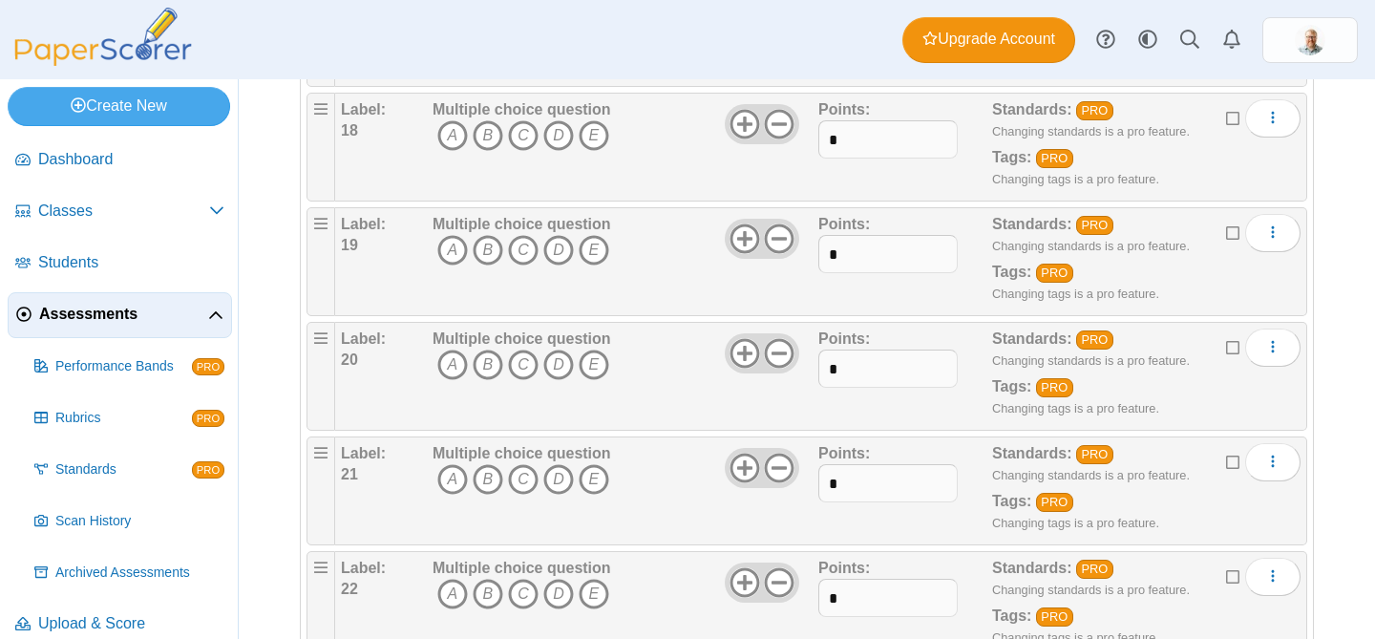
scroll to position [2640, 0]
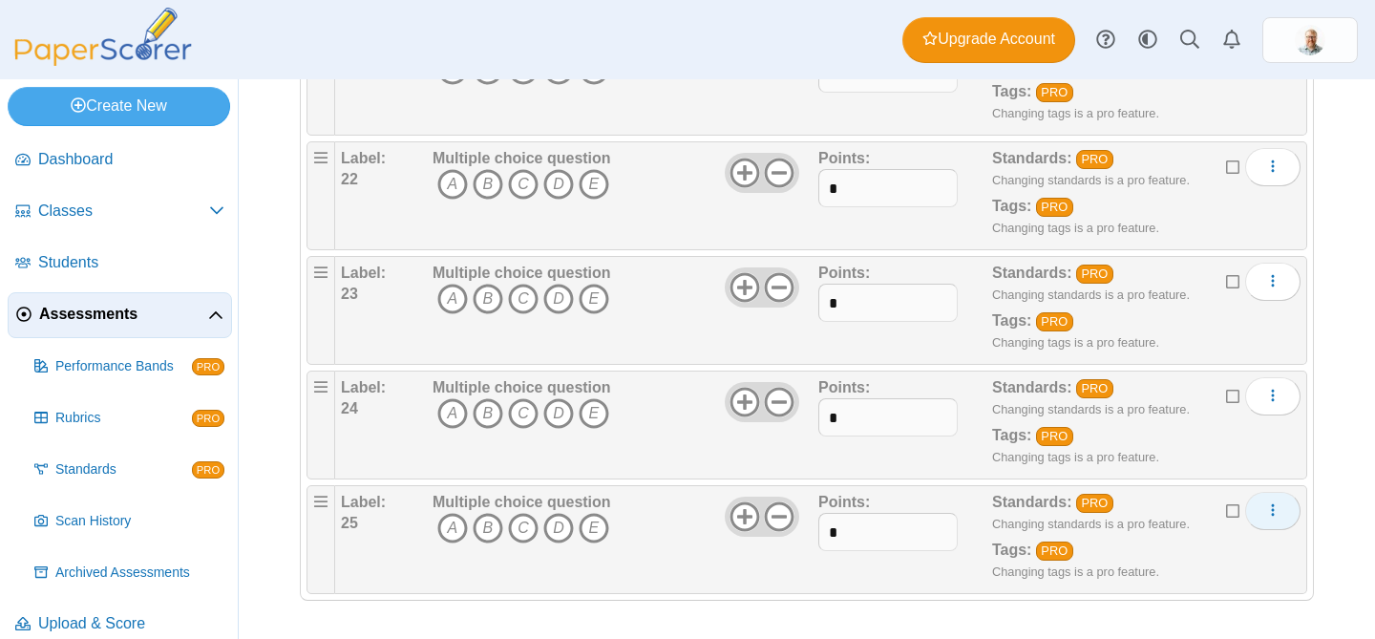
click at [1287, 507] on button "More options" at bounding box center [1272, 511] width 55 height 38
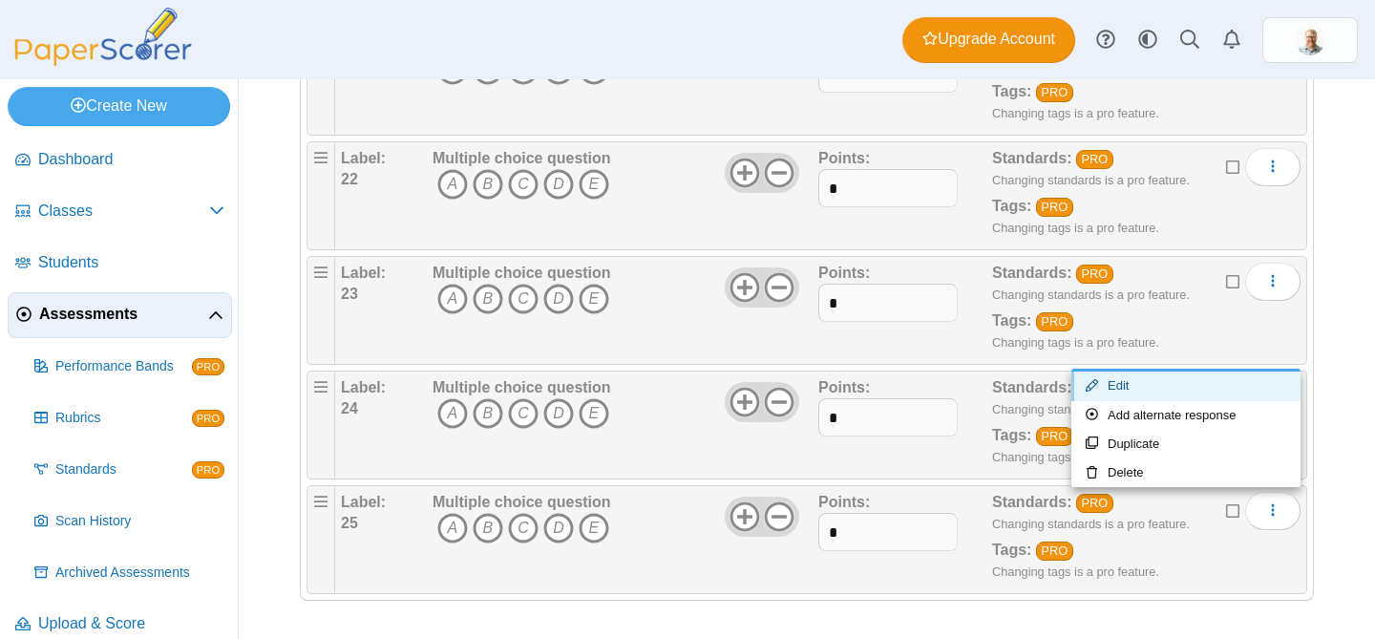
click at [1230, 386] on link "Edit" at bounding box center [1186, 386] width 229 height 29
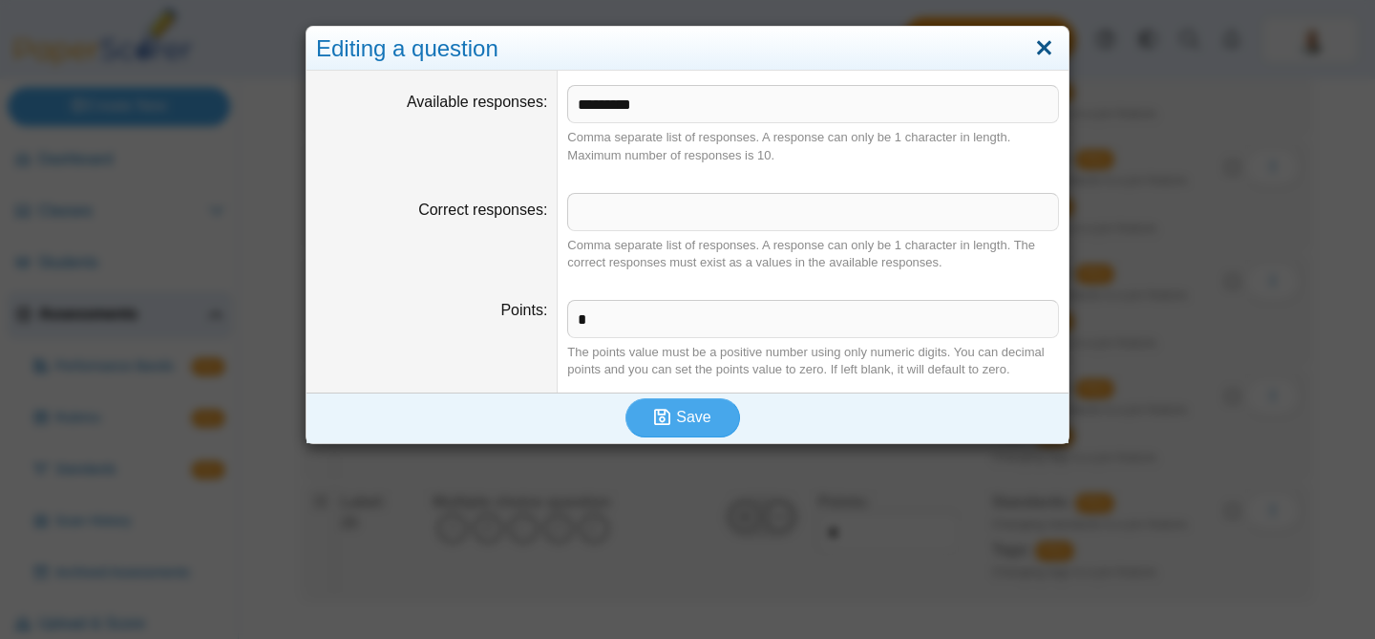
click at [1051, 53] on link "Close" at bounding box center [1045, 48] width 30 height 32
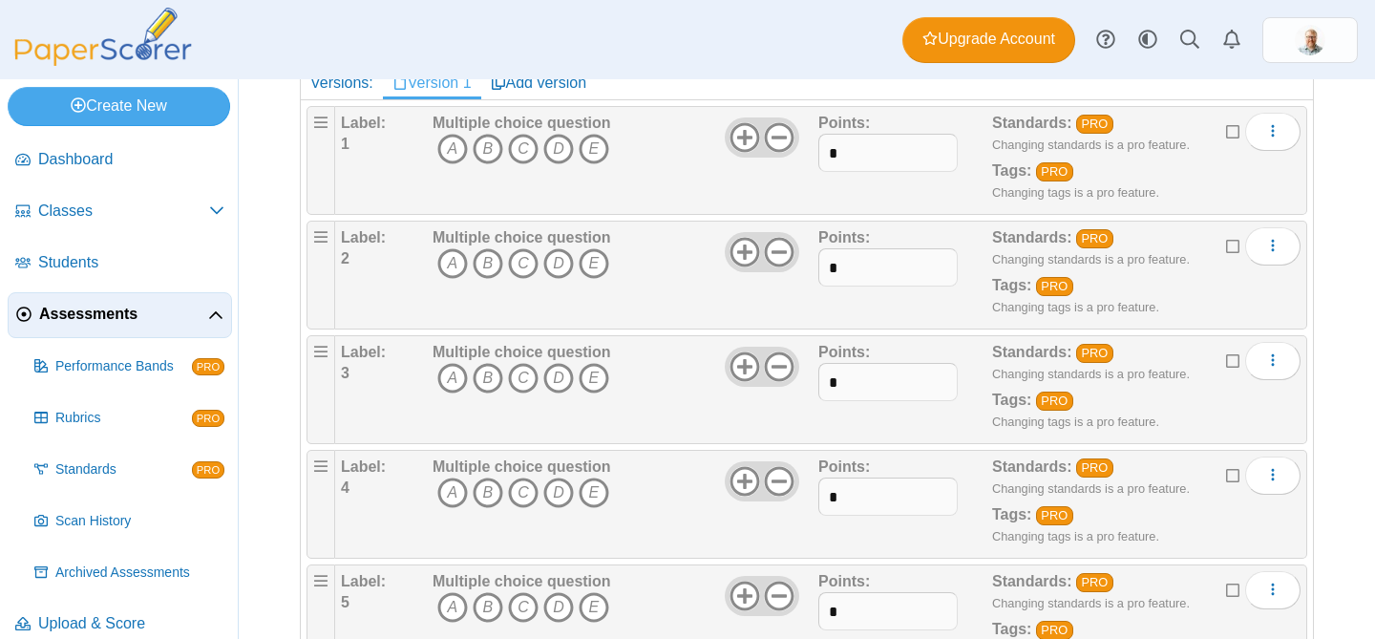
scroll to position [0, 0]
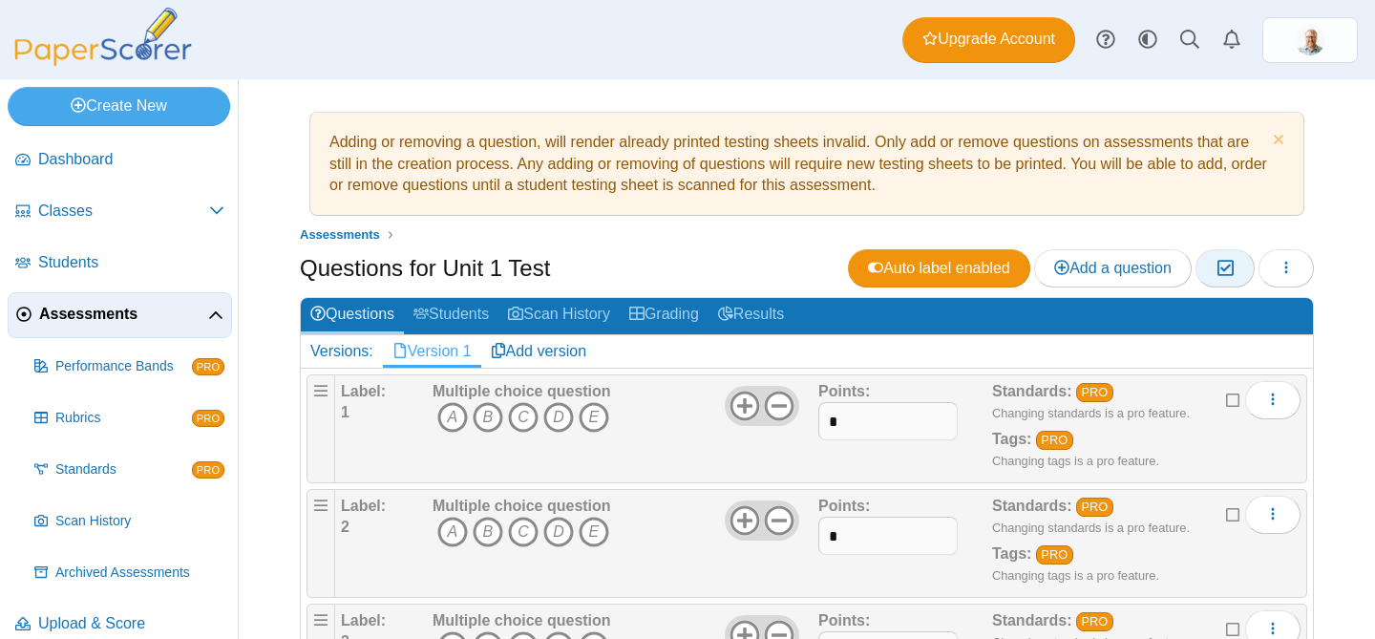
click at [1230, 265] on icon "button" at bounding box center [1225, 268] width 18 height 16
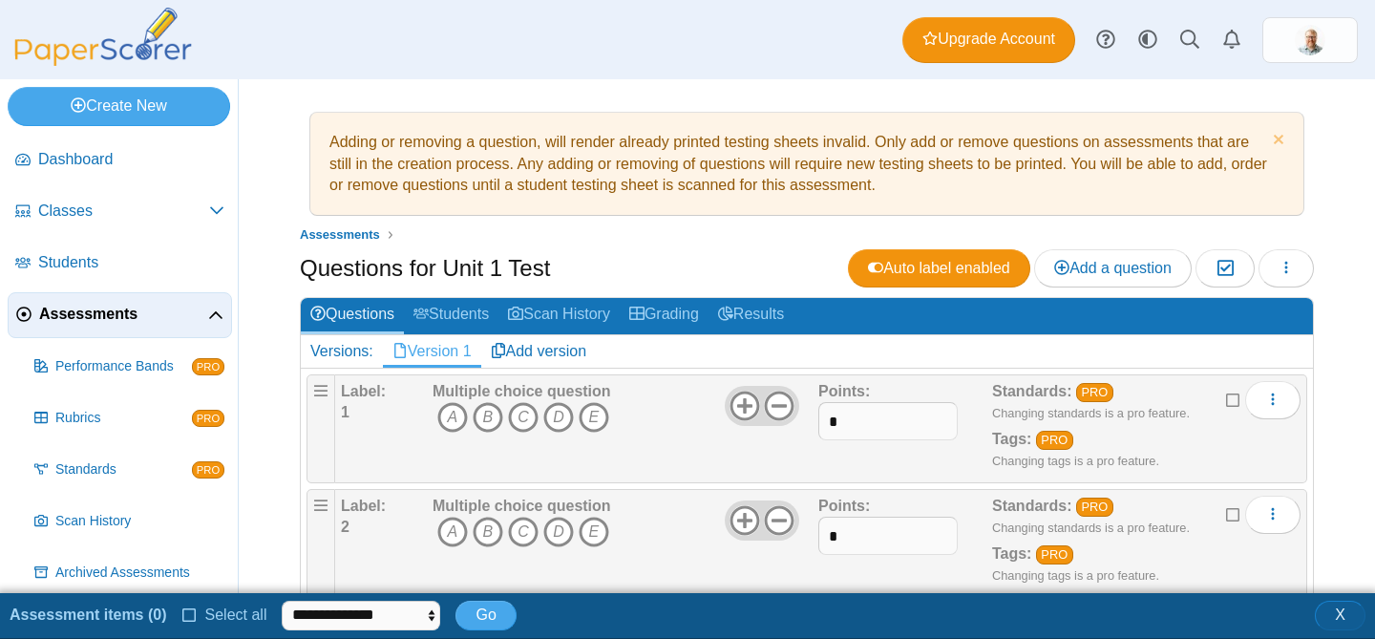
click at [1345, 615] on span "X" at bounding box center [1340, 614] width 11 height 16
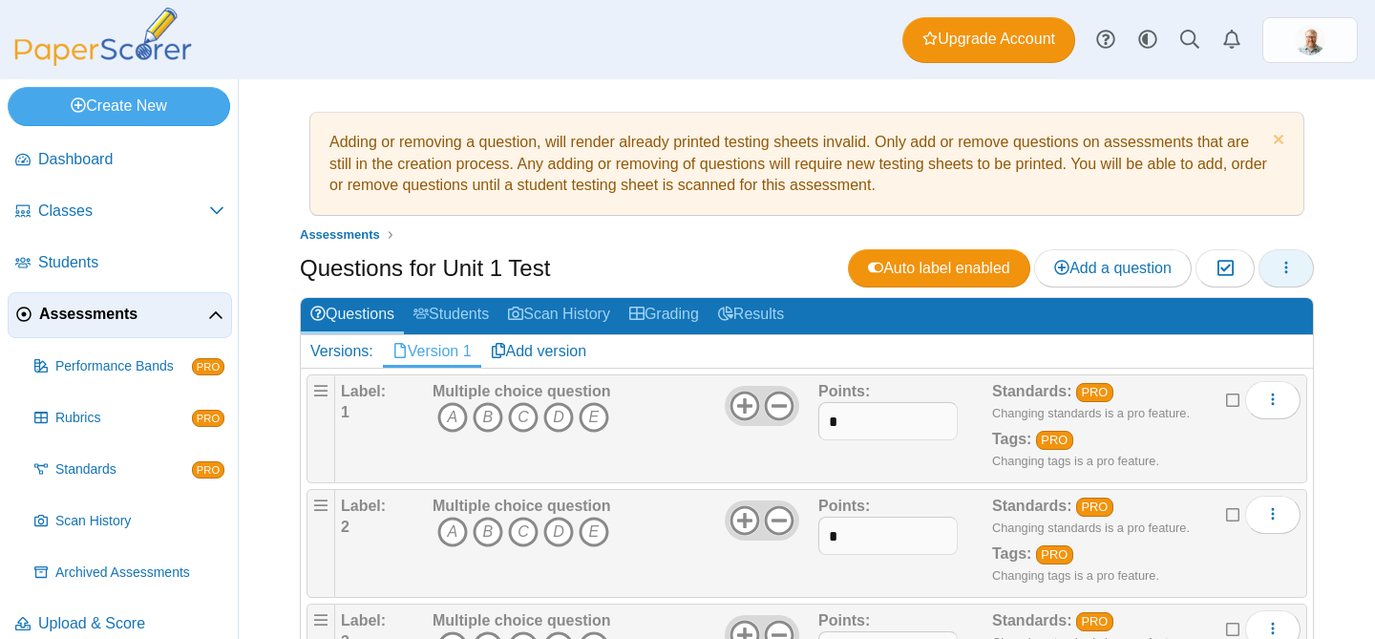
click at [1277, 274] on button "button" at bounding box center [1286, 268] width 55 height 38
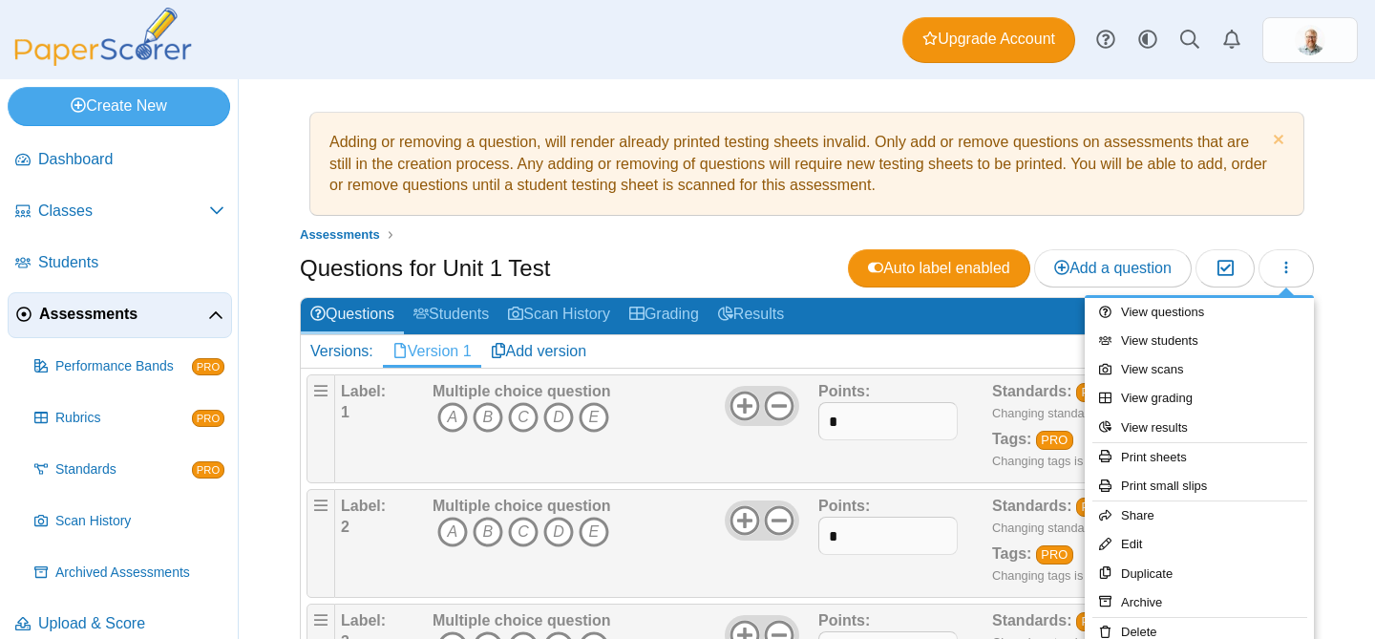
click at [1332, 465] on div "Adding or removing a question, will render already printed testing sheets inval…" at bounding box center [807, 359] width 1137 height 560
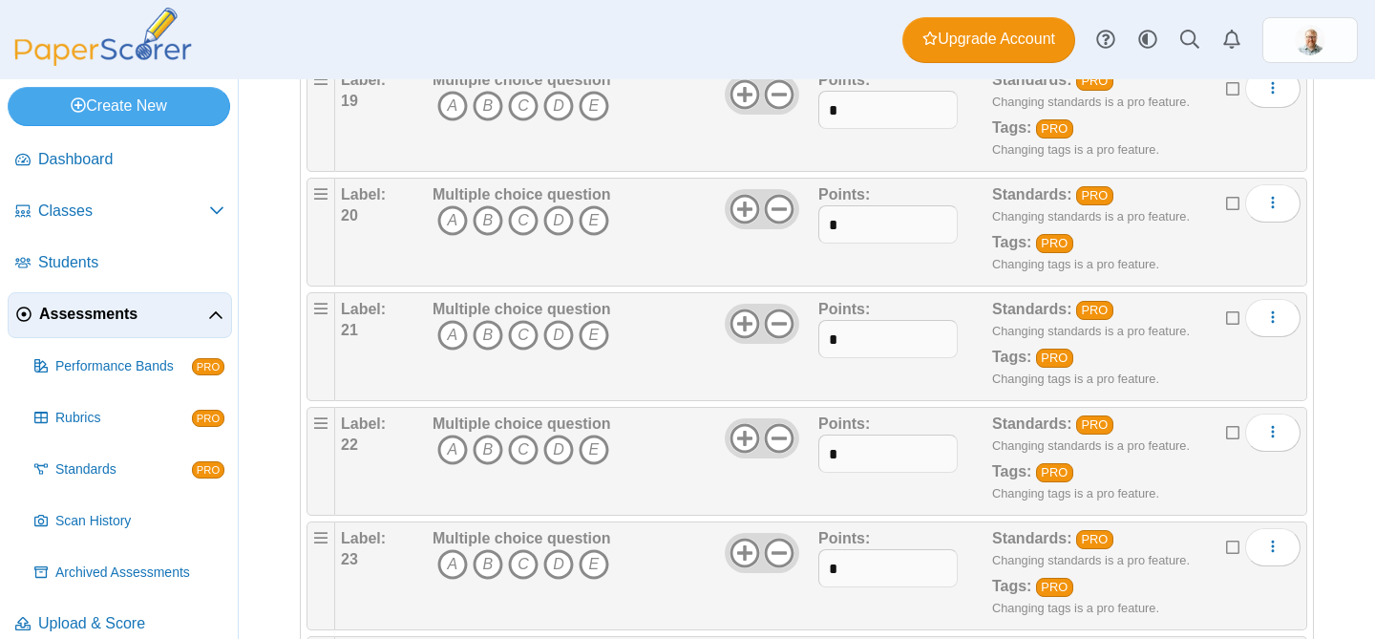
scroll to position [2640, 0]
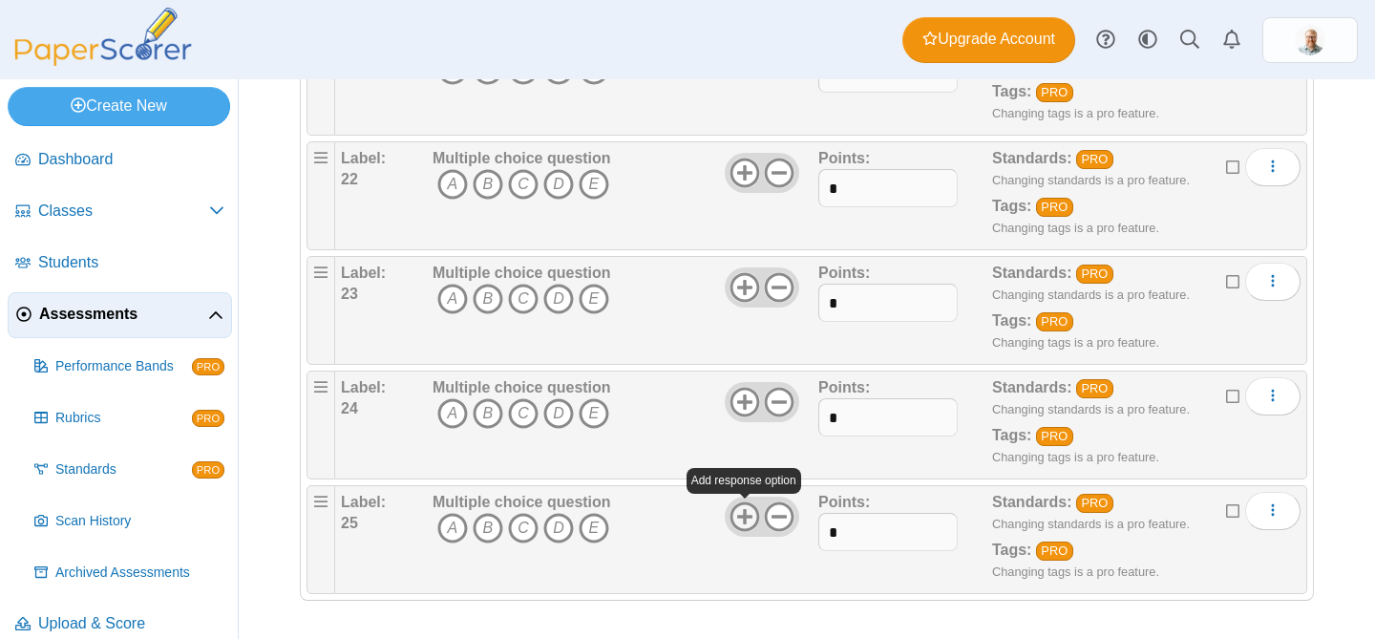
click at [742, 516] on use at bounding box center [745, 517] width 30 height 30
click at [781, 514] on icon at bounding box center [779, 516] width 31 height 31
click at [1289, 511] on button "More options" at bounding box center [1272, 511] width 55 height 38
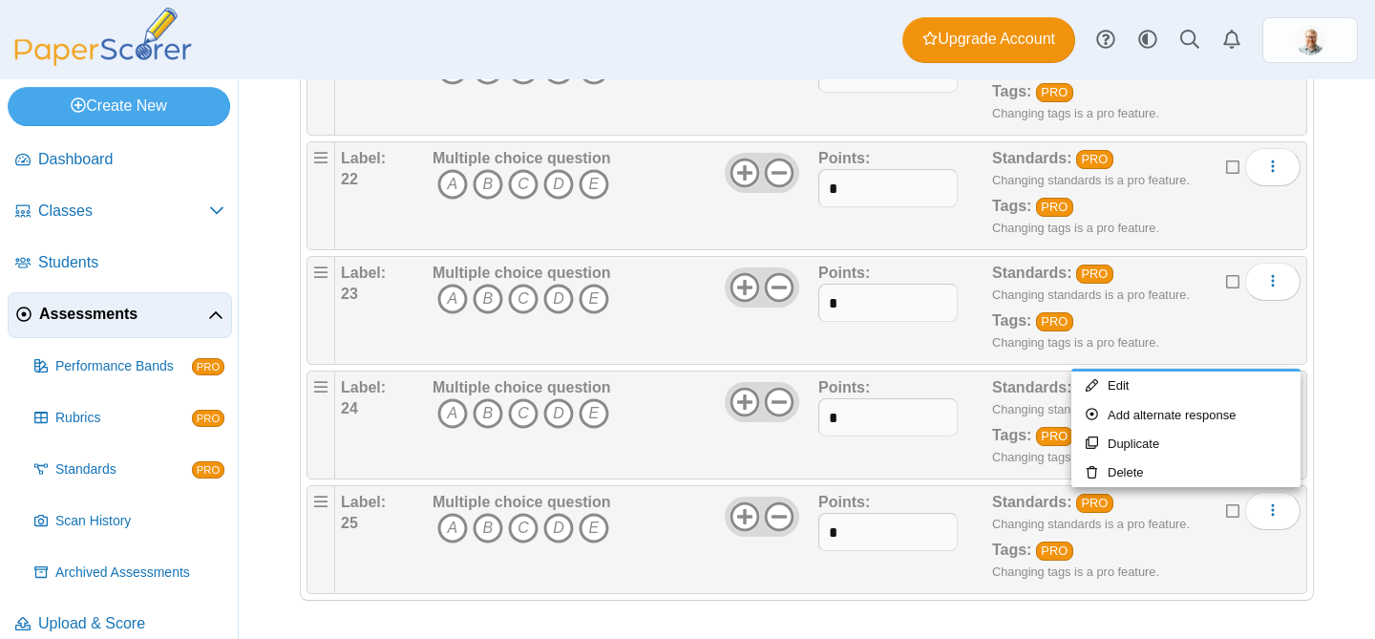
click at [1330, 507] on div "Adding or removing a question, will render already printed testing sheets inval…" at bounding box center [807, 359] width 1137 height 560
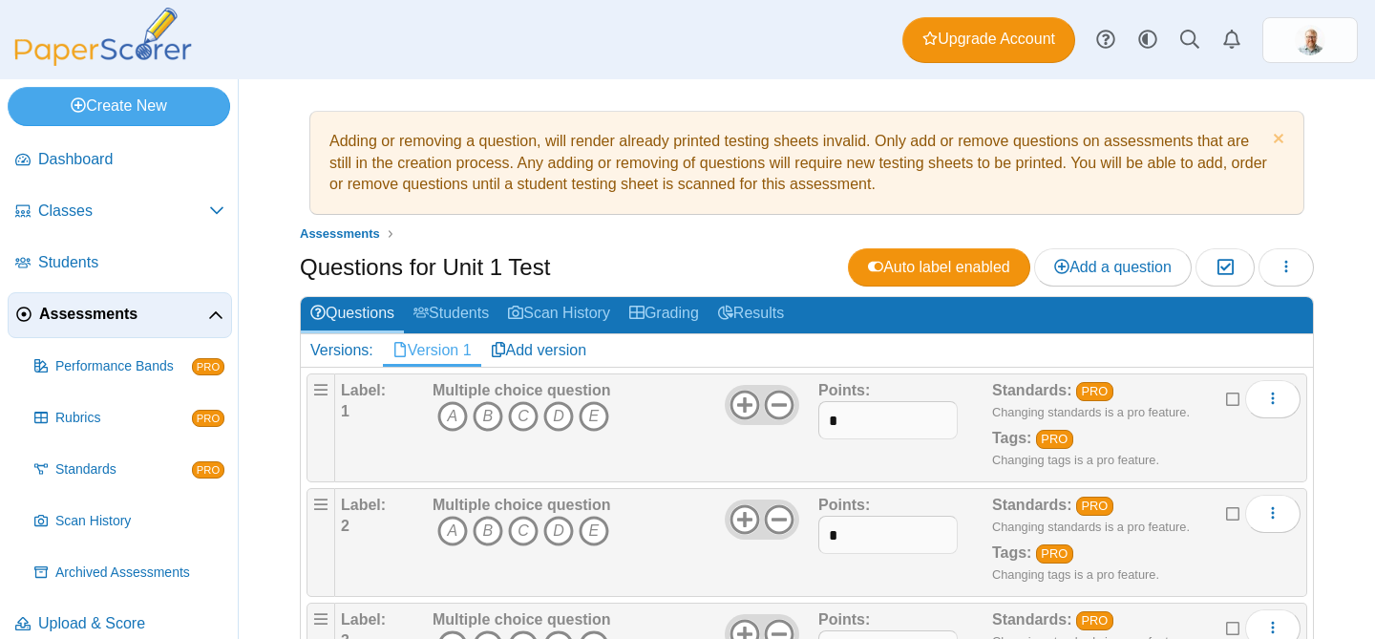
scroll to position [0, 0]
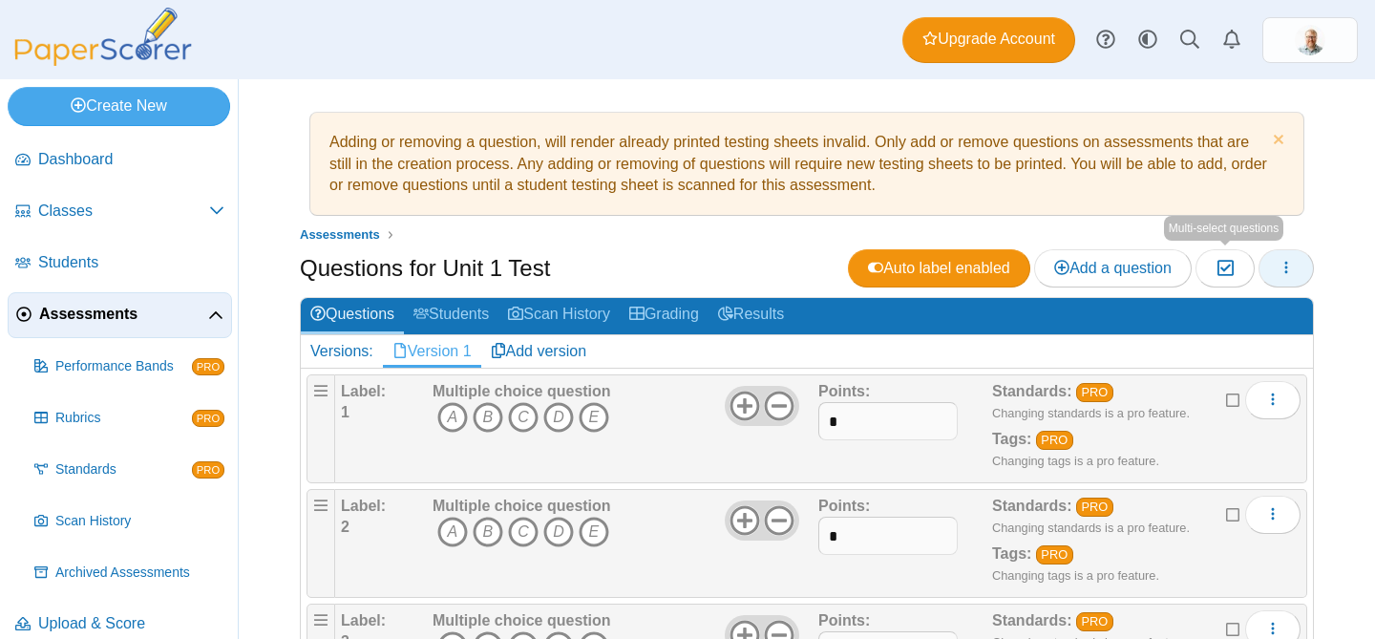
click at [1284, 270] on icon "button" at bounding box center [1286, 267] width 15 height 15
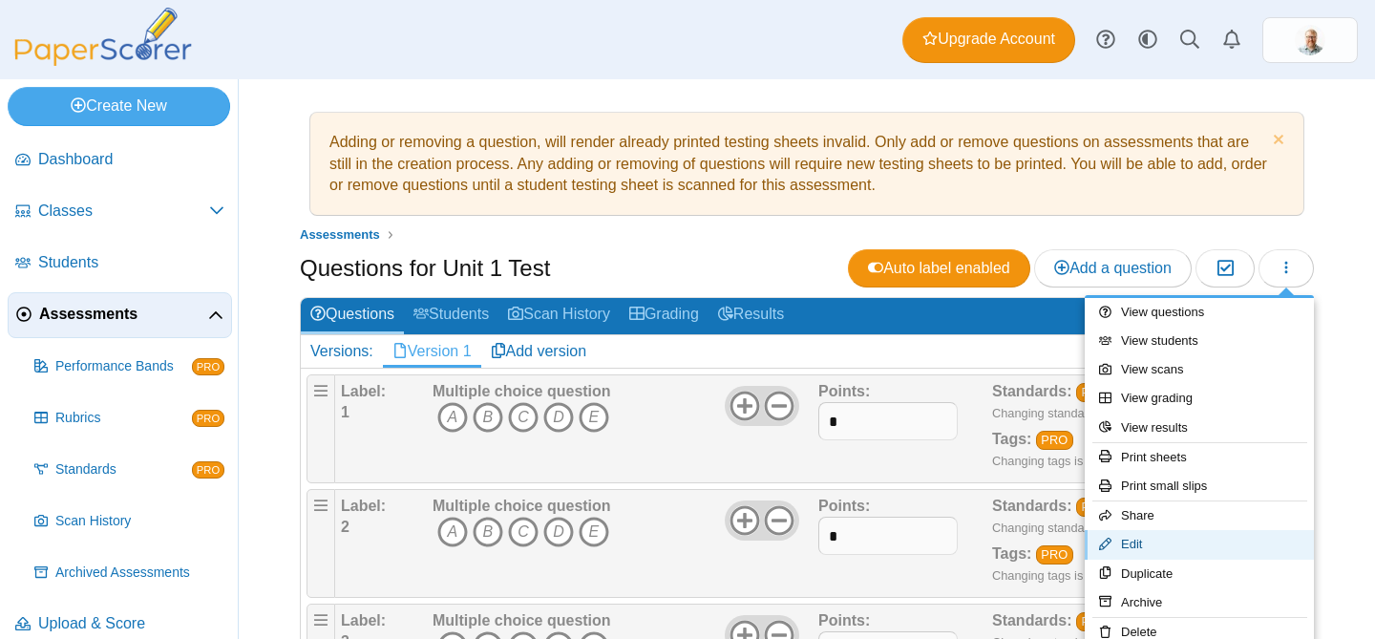
click at [1147, 542] on link "Edit" at bounding box center [1199, 544] width 229 height 29
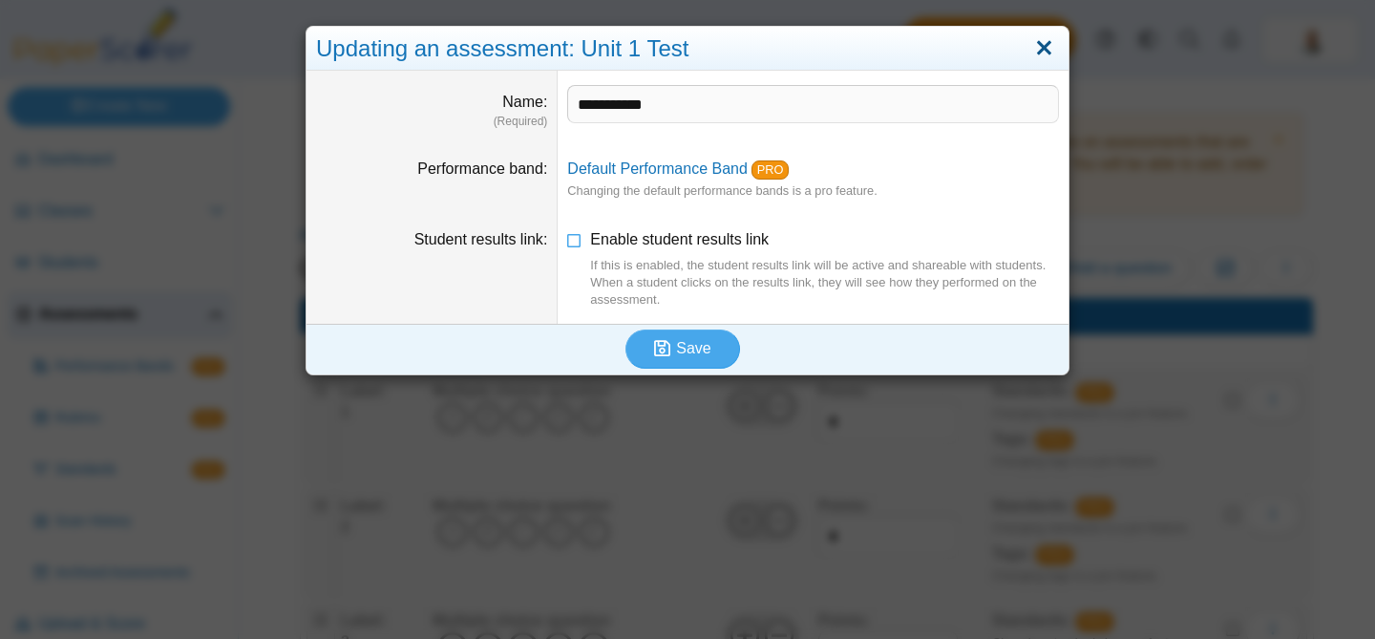
click at [1049, 40] on link "Close" at bounding box center [1045, 48] width 30 height 32
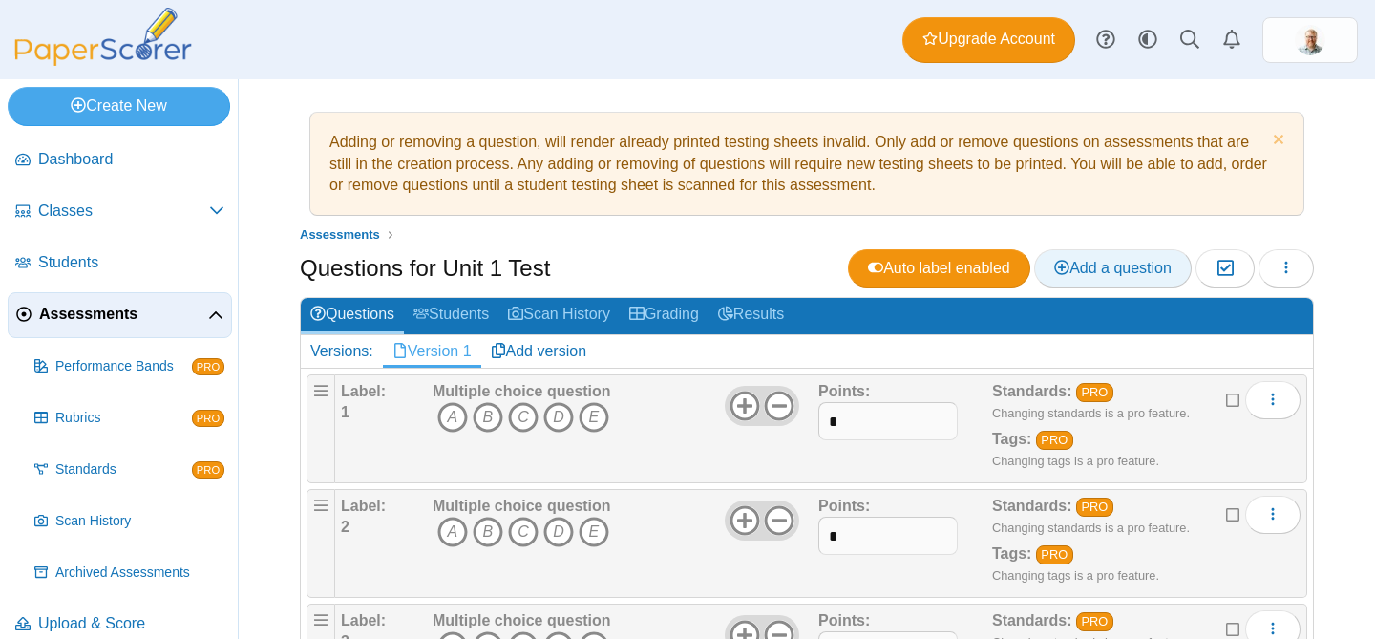
click at [1137, 264] on span "Add a question" at bounding box center [1112, 268] width 117 height 16
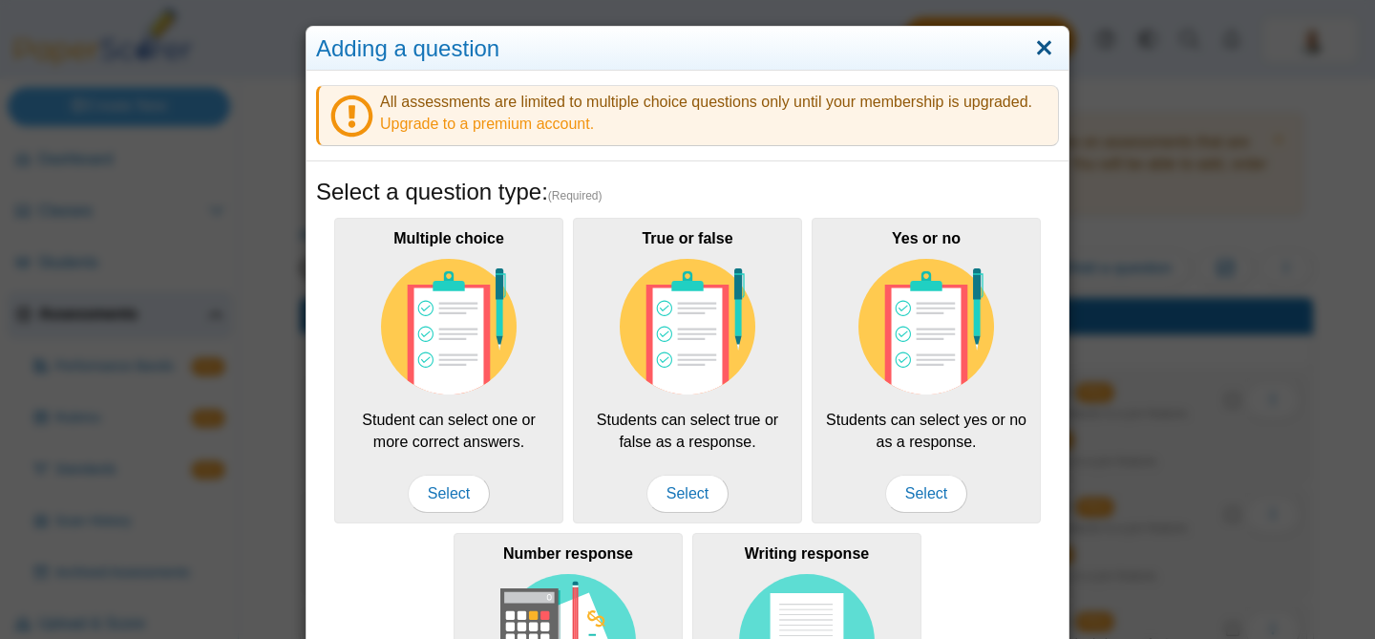
click at [1044, 48] on link "Close" at bounding box center [1045, 48] width 30 height 32
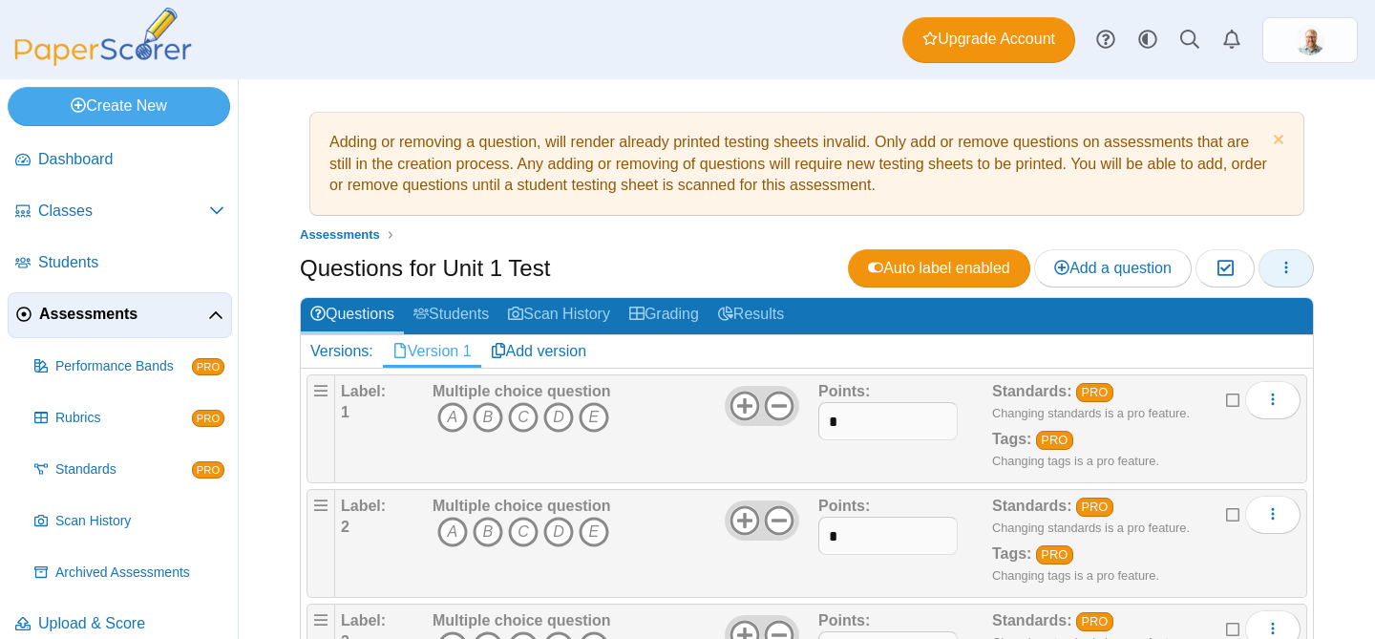
click at [1287, 266] on icon "button" at bounding box center [1286, 267] width 15 height 15
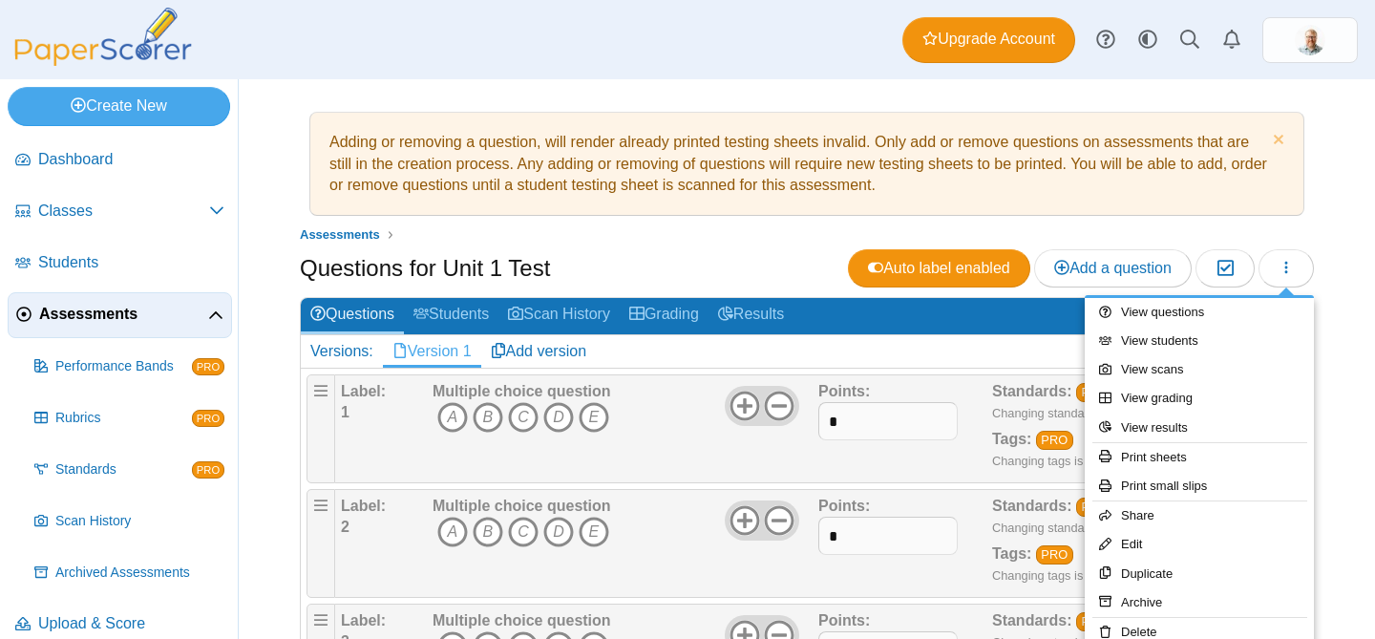
click at [1343, 238] on div "Adding or removing a question, will render already printed testing sheets inval…" at bounding box center [807, 359] width 1137 height 560
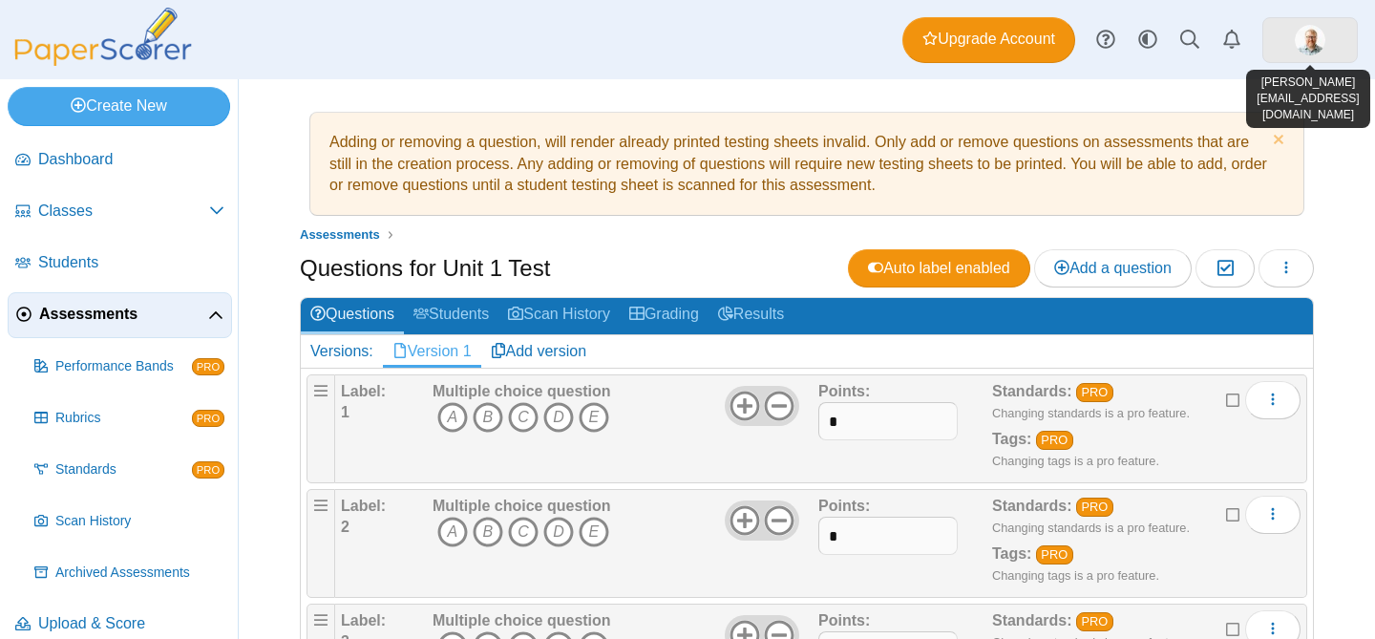
click at [1293, 49] on link at bounding box center [1311, 40] width 96 height 46
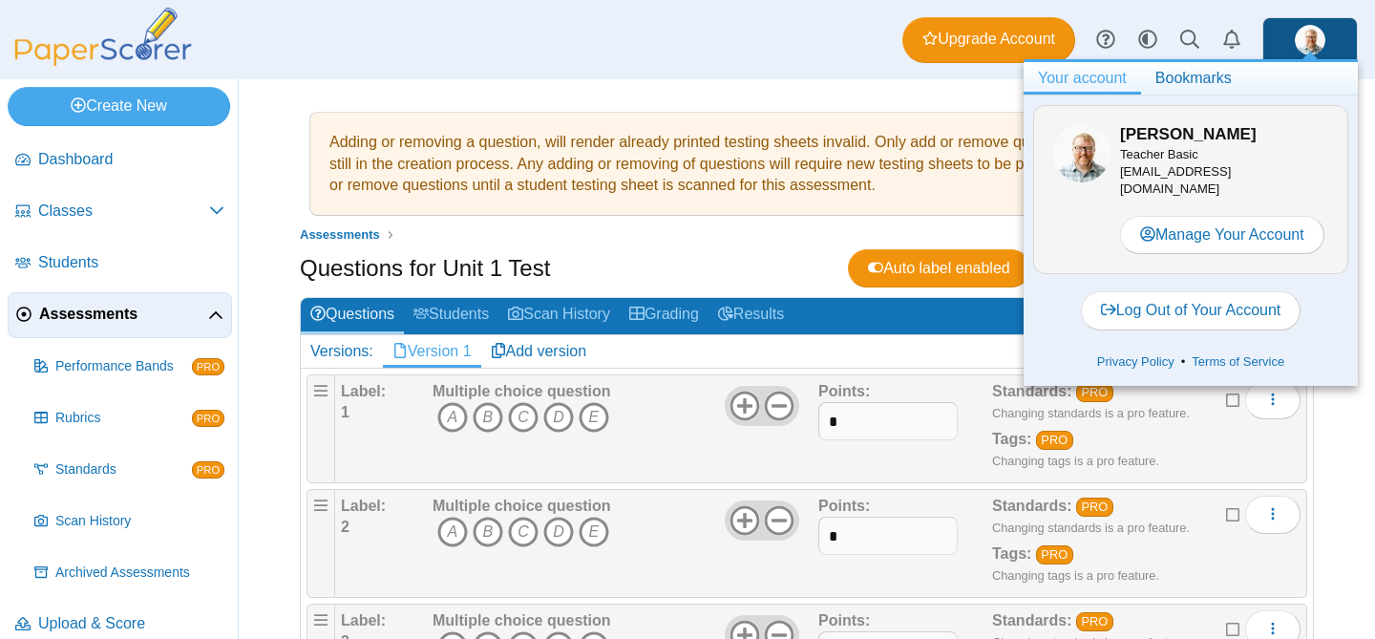
click at [1293, 49] on link at bounding box center [1311, 40] width 96 height 46
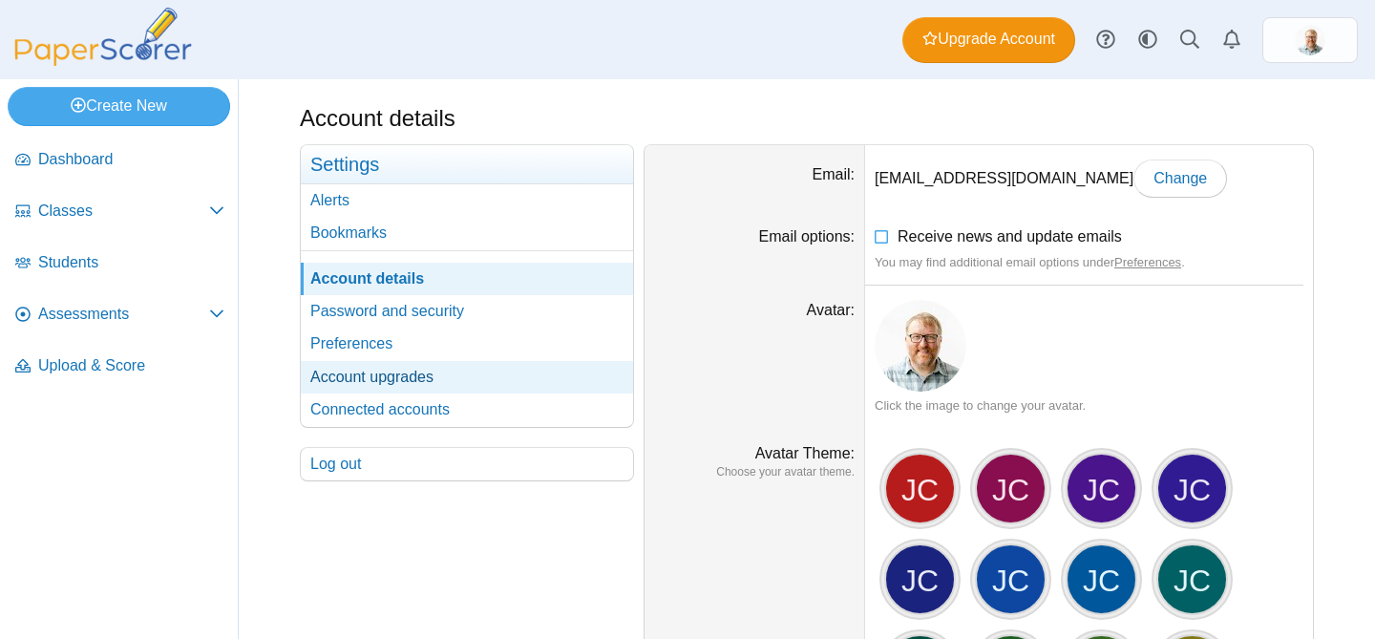
click at [364, 372] on link "Account upgrades" at bounding box center [467, 377] width 332 height 32
